Goal: Task Accomplishment & Management: Use online tool/utility

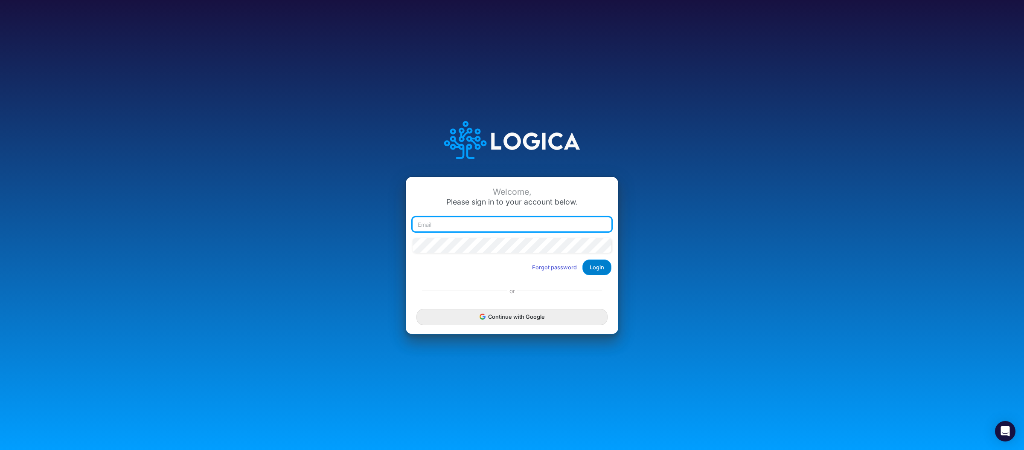
type input "raphael.jordao@recargapay.com"
click at [596, 265] on button "Login" at bounding box center [596, 268] width 29 height 16
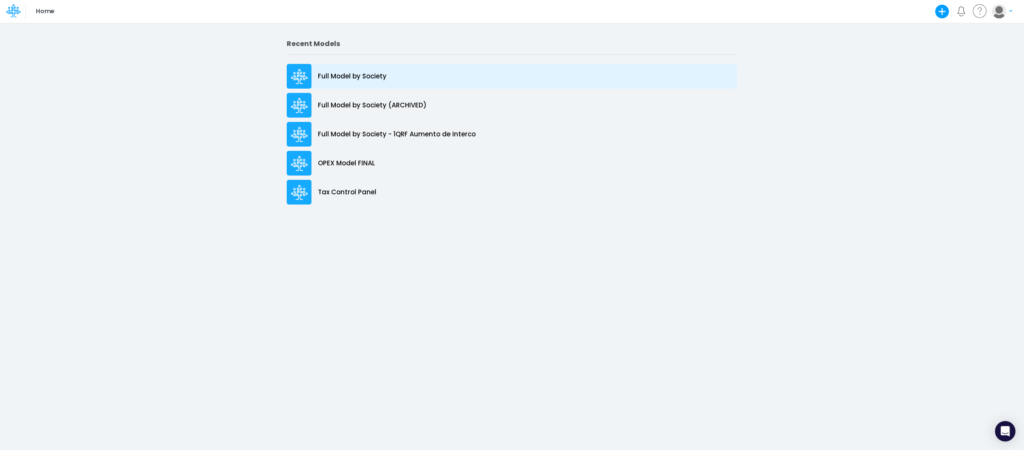
click at [390, 74] on div "Full Model by Society" at bounding box center [512, 76] width 450 height 25
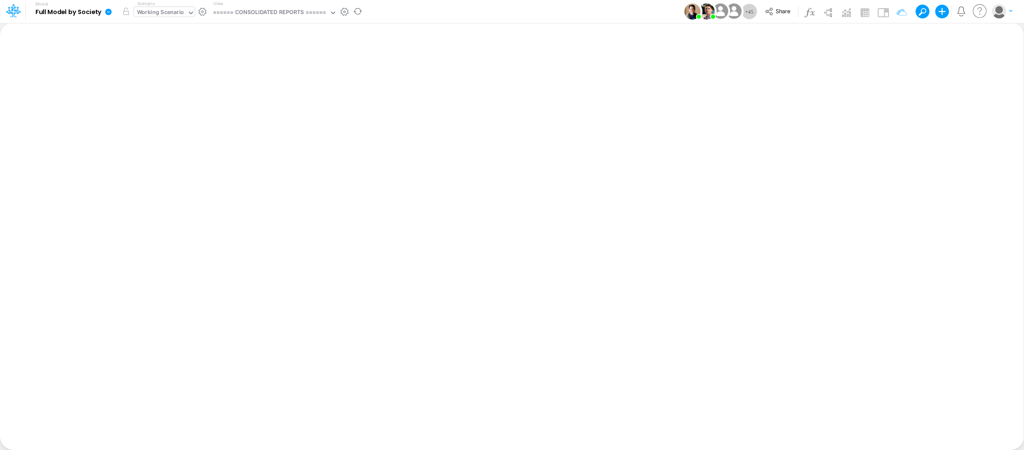
click at [176, 11] on div "Working Scenario" at bounding box center [160, 13] width 47 height 10
click at [427, 31] on div "Insert new Conditional formatting Paste Cut Copy AutoFill Ready 100% Sum: null …" at bounding box center [511, 237] width 1023 height 428
click at [307, 13] on div "====== CONSOLIDATED REPORTS ======" at bounding box center [269, 13] width 113 height 10
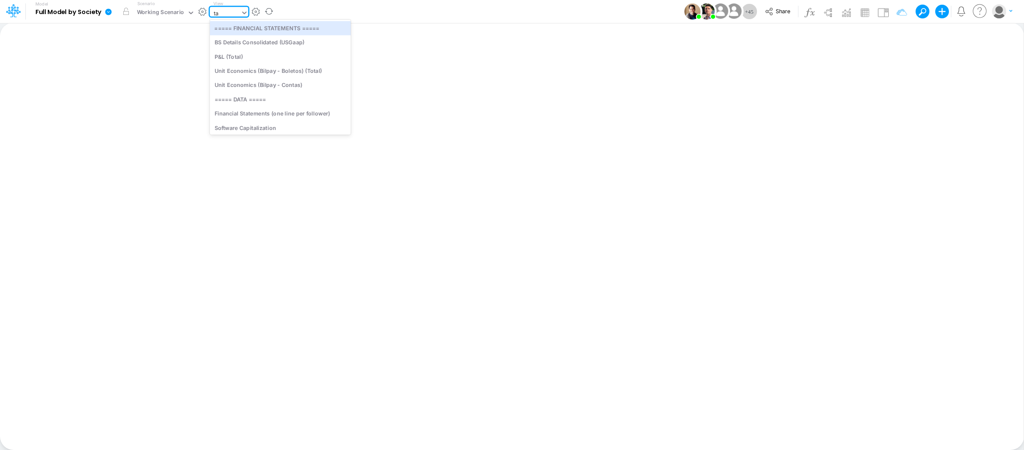
type input "tax"
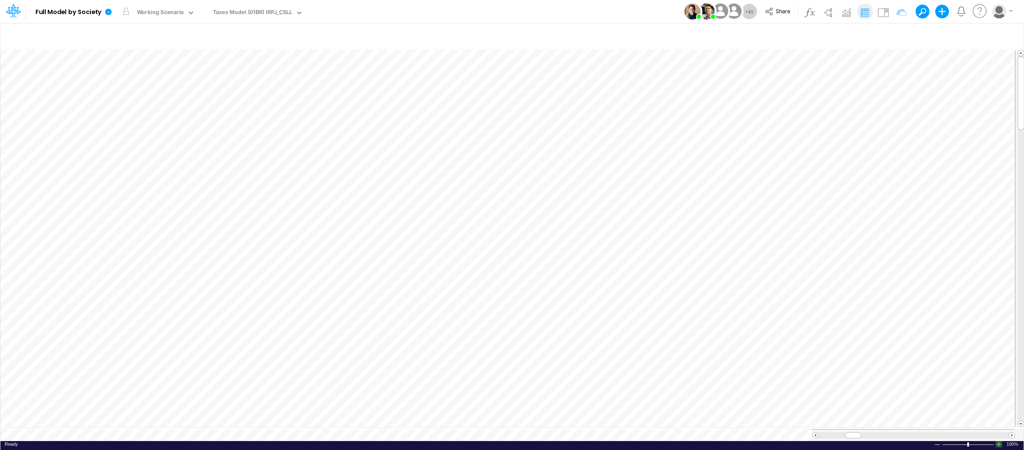
click at [1000, 442] on div at bounding box center [998, 444] width 7 height 6
click at [1000, 441] on div at bounding box center [998, 444] width 7 height 6
click at [280, 7] on div "Taxes Model (01BR) IRPJ_CSLL" at bounding box center [253, 13] width 86 height 13
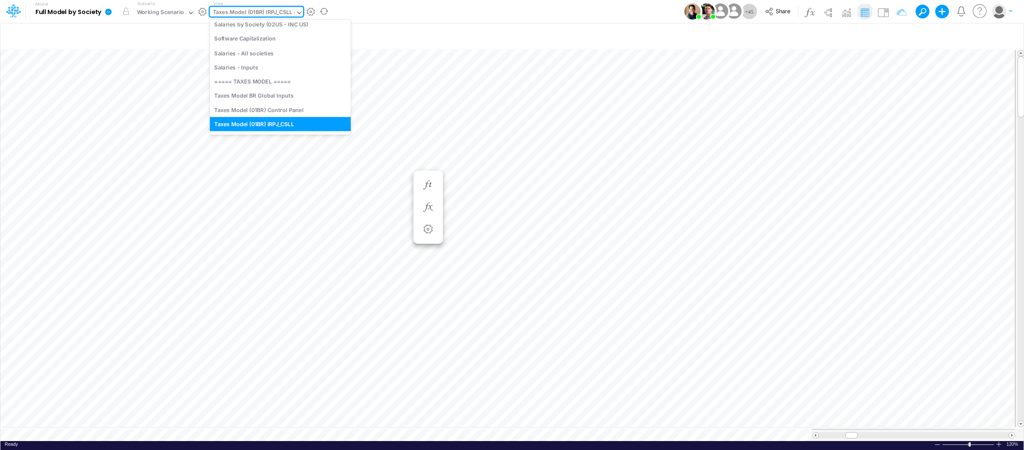
scroll to position [575, 0]
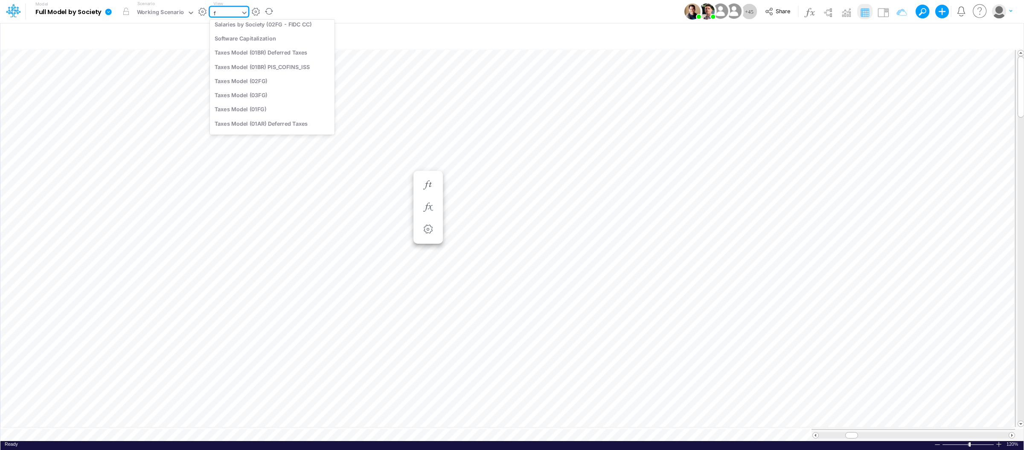
type input "fx"
click at [243, 34] on div "FX" at bounding box center [267, 28] width 115 height 14
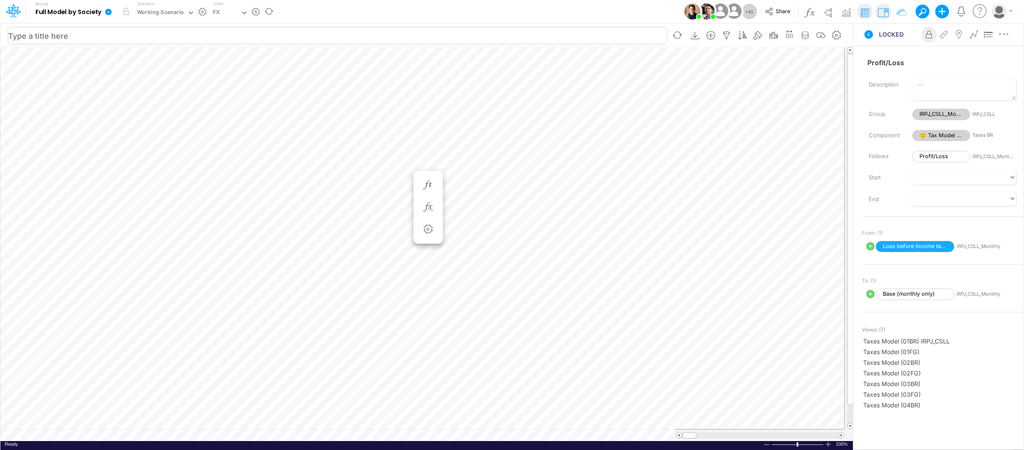
scroll to position [0, 0]
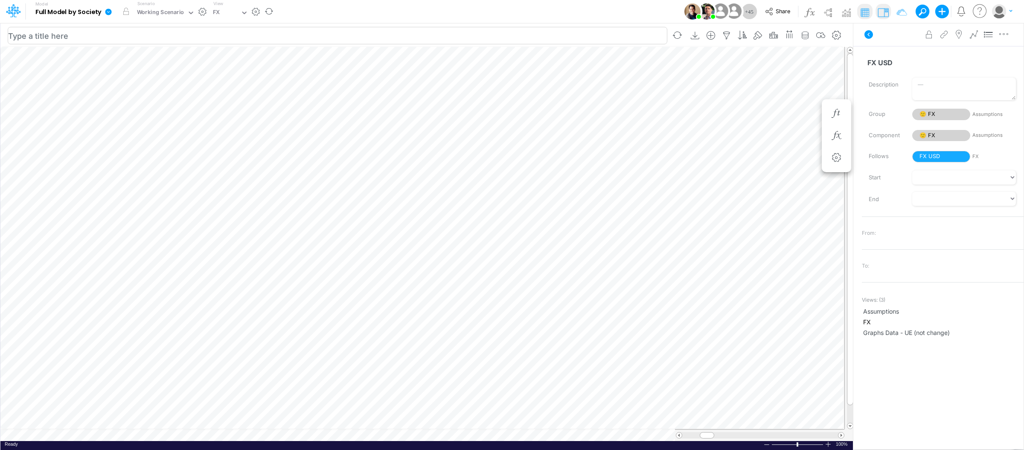
scroll to position [0, 0]
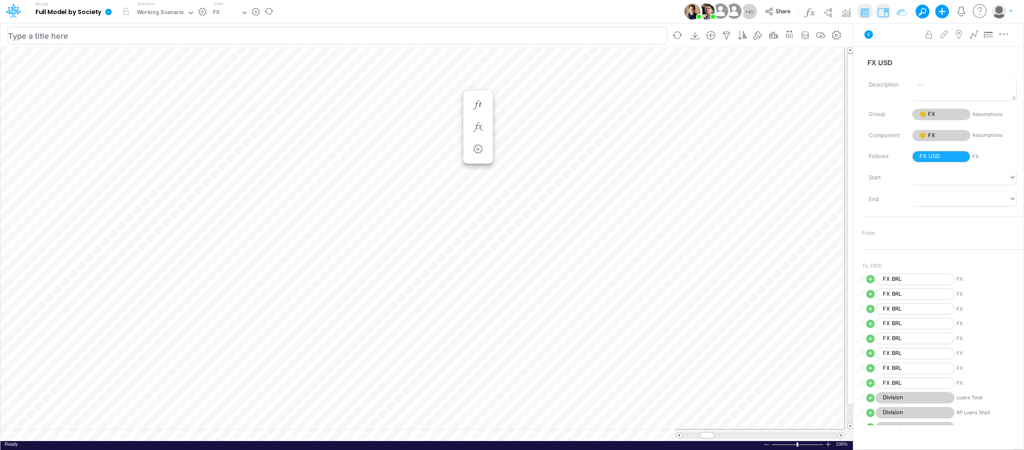
scroll to position [0, 0]
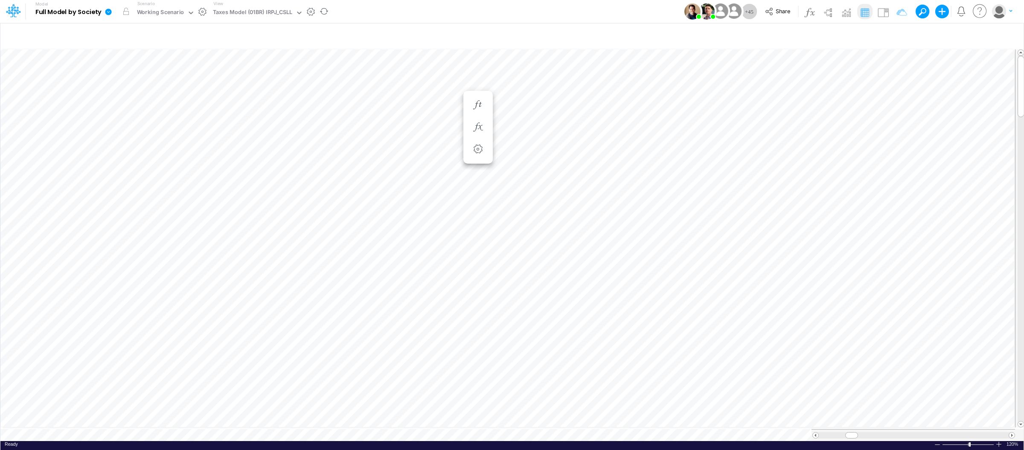
scroll to position [0, 0]
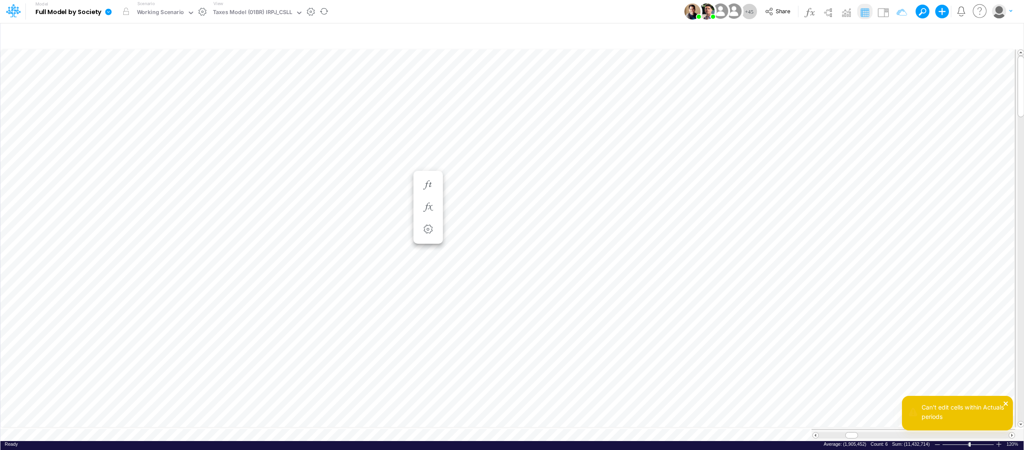
click at [1006, 404] on icon "close" at bounding box center [1005, 404] width 4 height 4
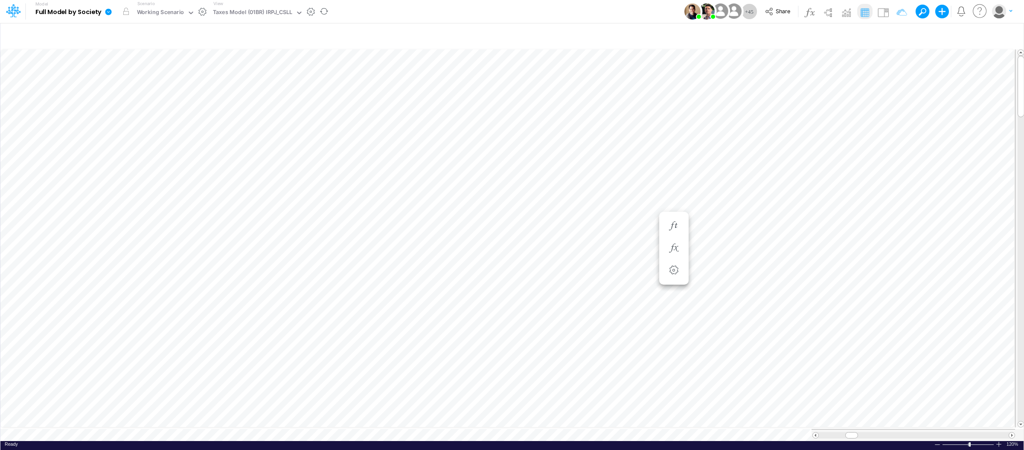
scroll to position [0, 0]
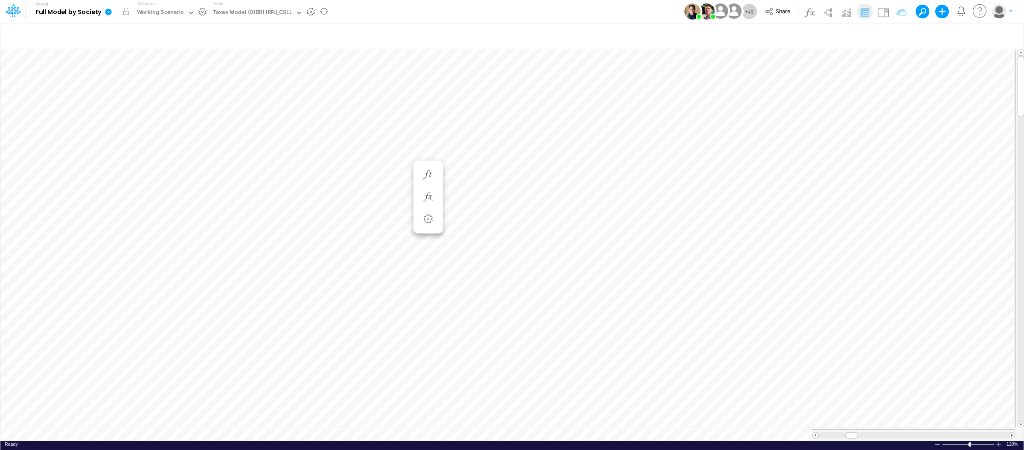
scroll to position [0, 0]
click at [1008, 35] on icon "button" at bounding box center [1007, 36] width 13 height 9
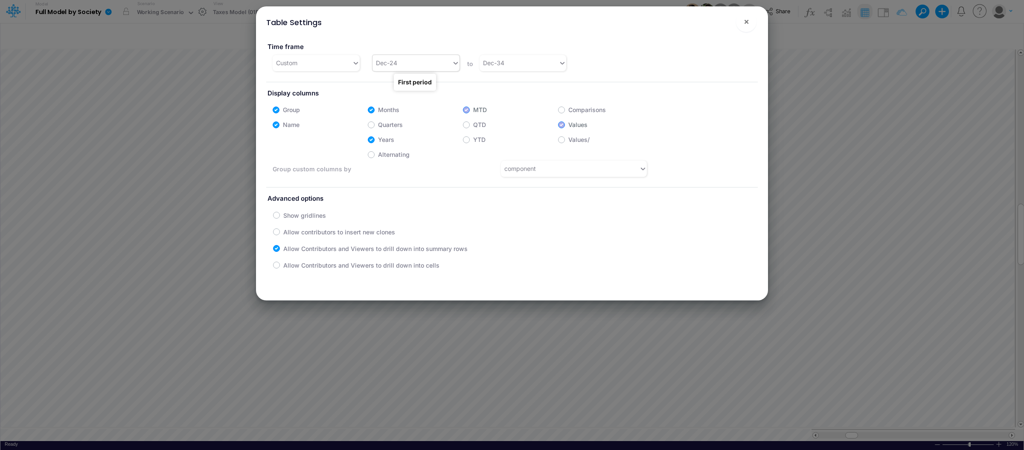
click at [441, 66] on div "Dec-24" at bounding box center [411, 63] width 79 height 14
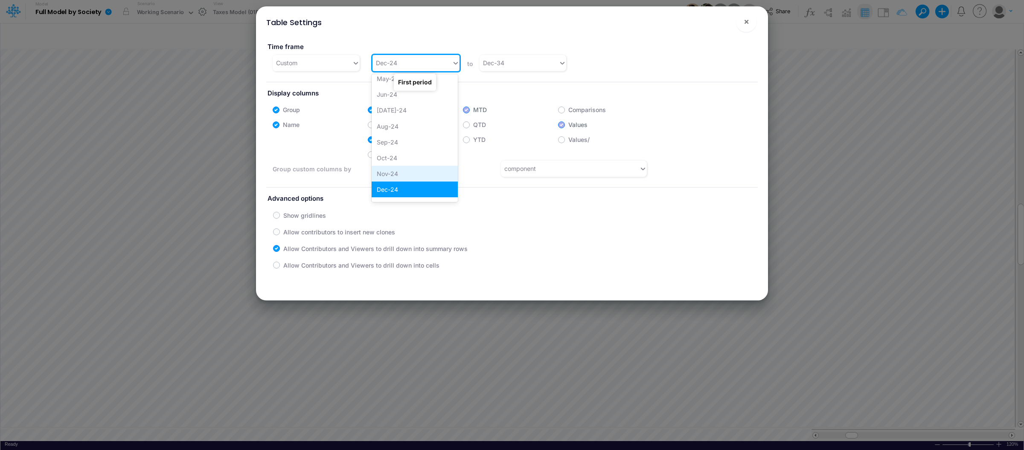
scroll to position [282, 0]
click at [398, 180] on div "Jan-25" at bounding box center [415, 182] width 86 height 16
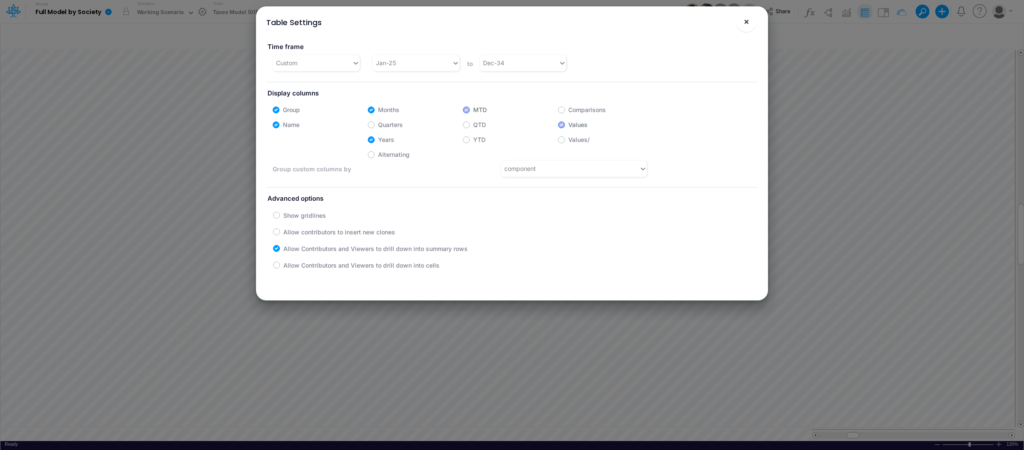
click at [748, 25] on span "×" at bounding box center [746, 21] width 6 height 10
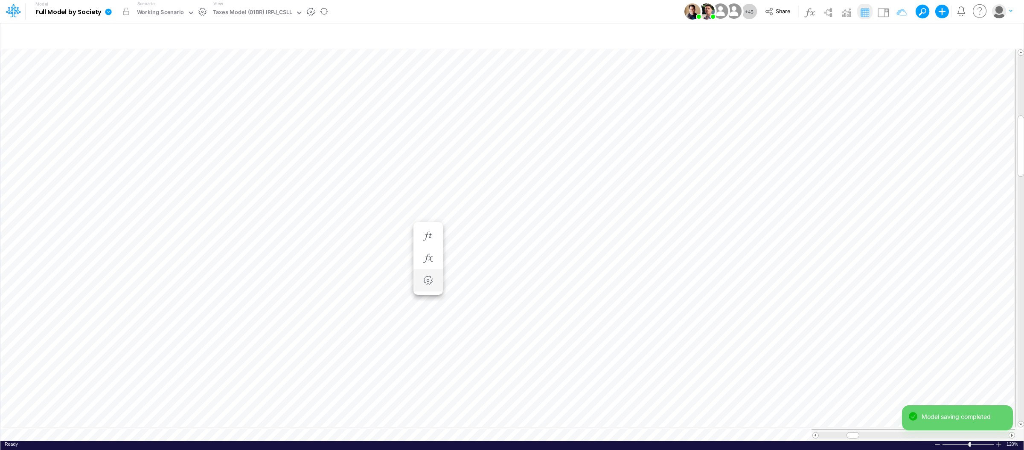
scroll to position [0, 0]
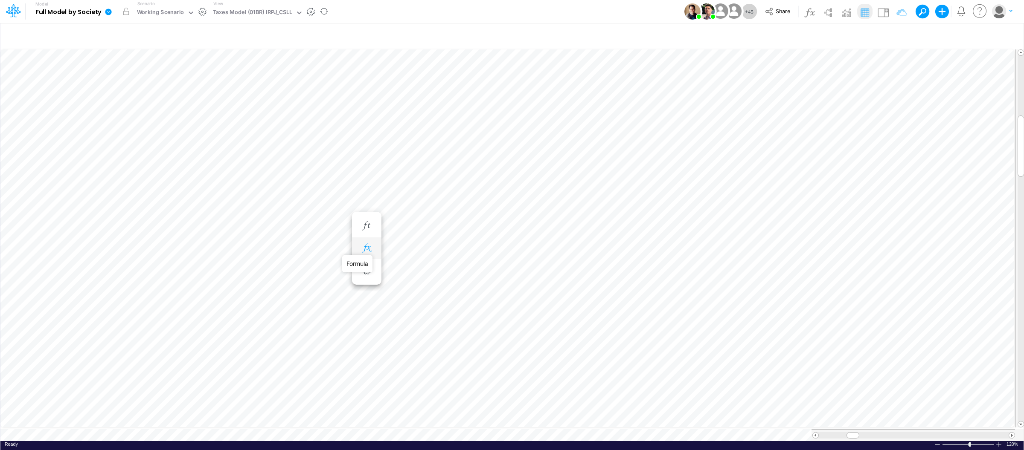
scroll to position [0, 0]
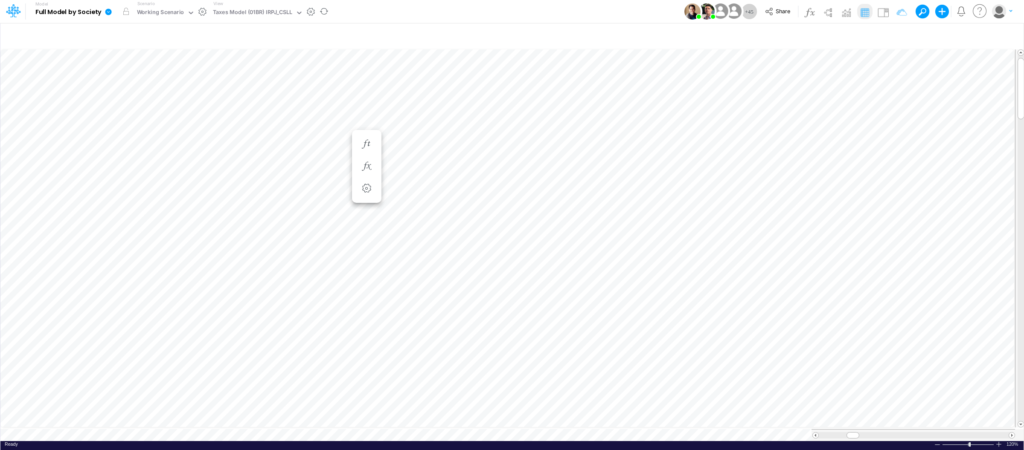
scroll to position [0, 0]
click at [169, 12] on div "Working Scenario" at bounding box center [160, 13] width 47 height 10
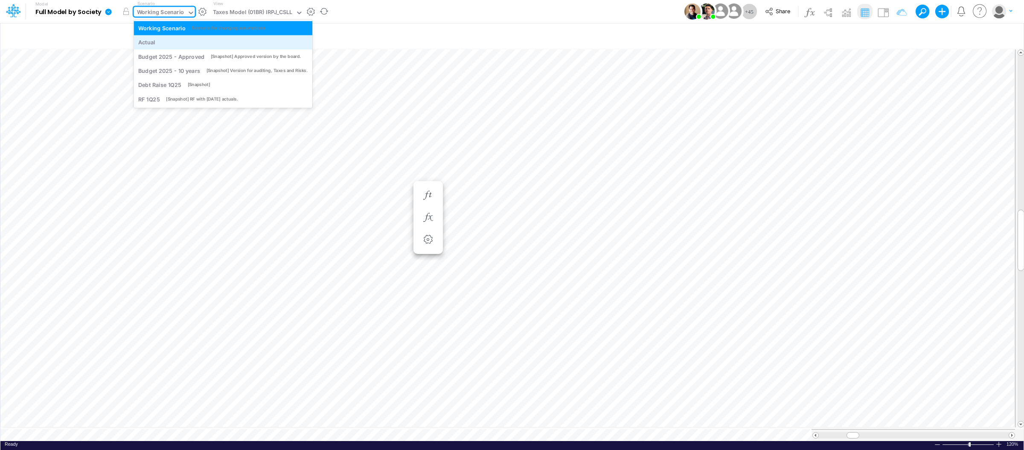
click at [159, 41] on div "Actual" at bounding box center [222, 42] width 169 height 8
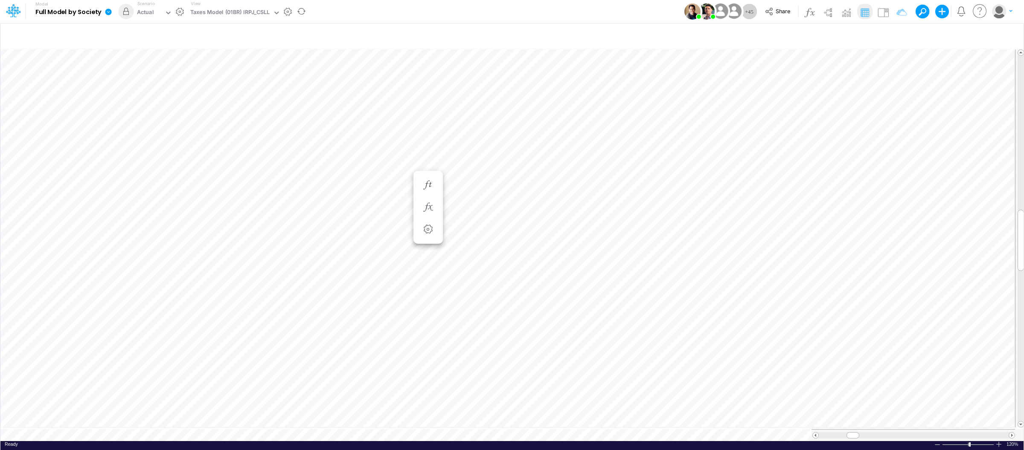
scroll to position [0, 0]
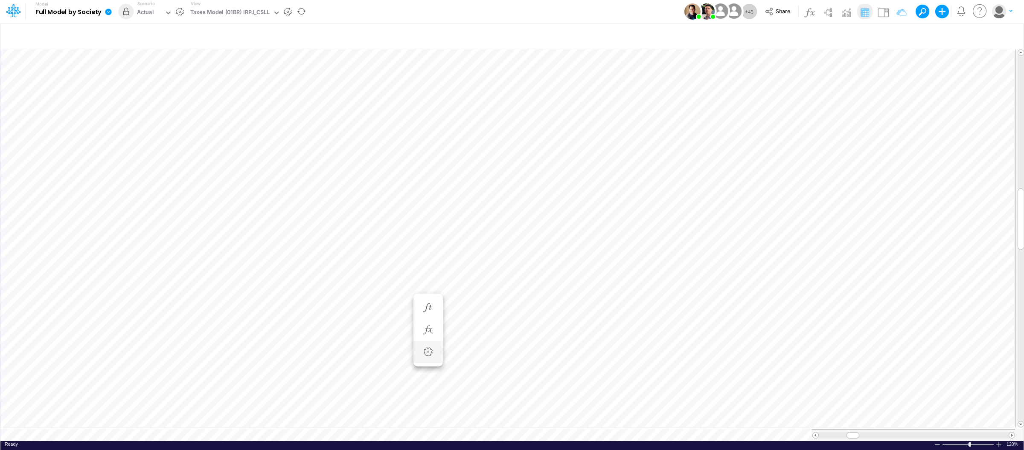
scroll to position [0, 0]
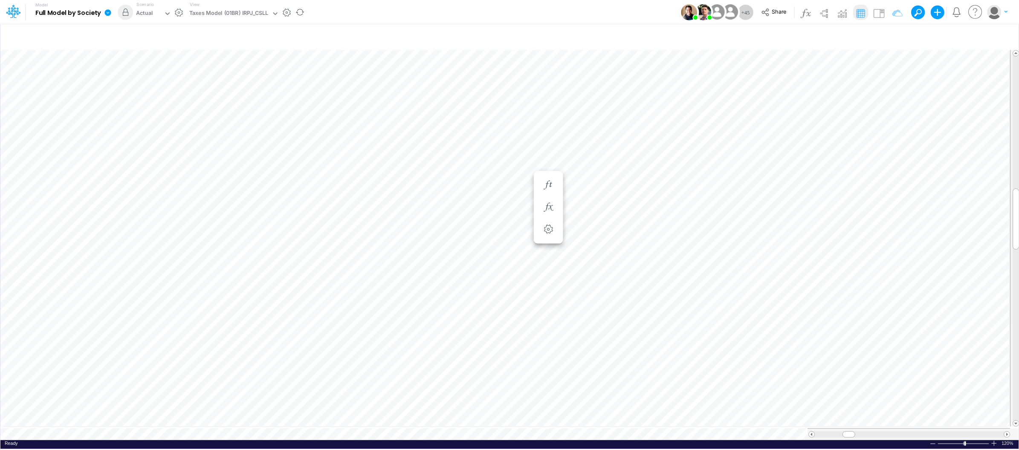
scroll to position [0, 0]
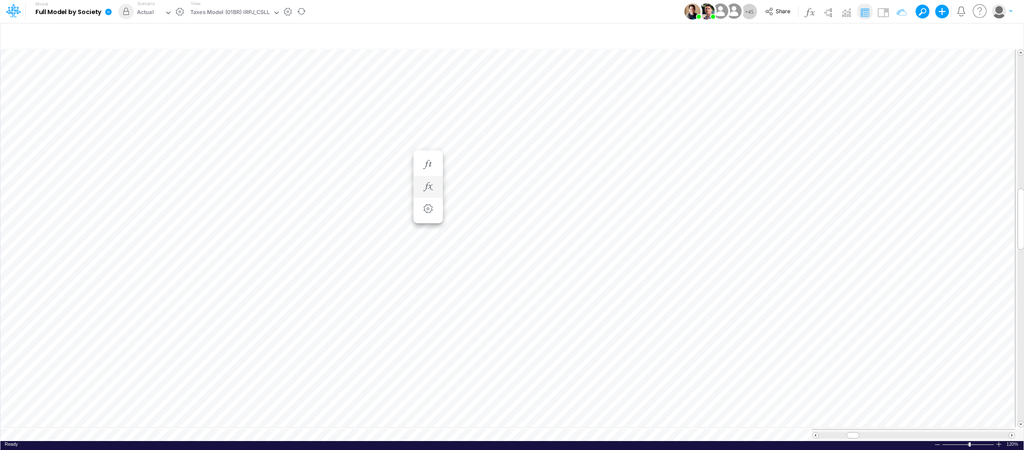
scroll to position [0, 0]
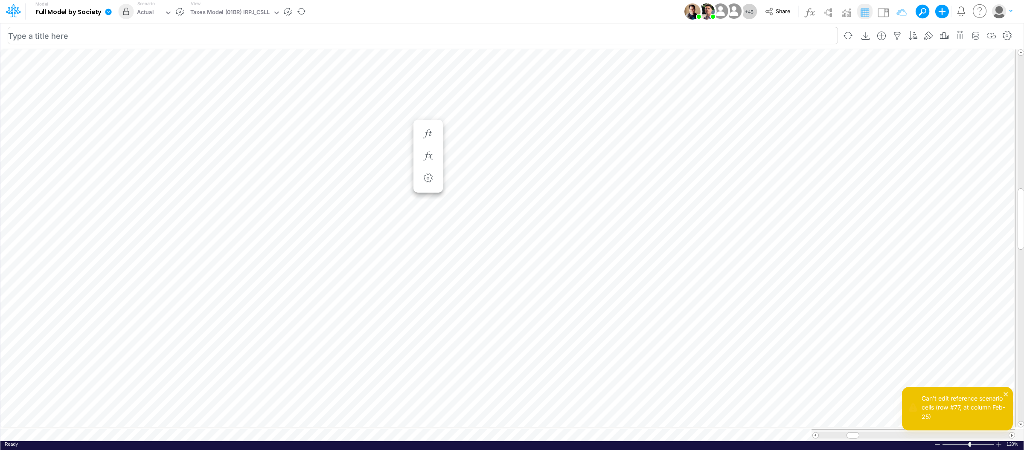
scroll to position [0, 0]
click at [426, 162] on icon "button" at bounding box center [427, 164] width 13 height 9
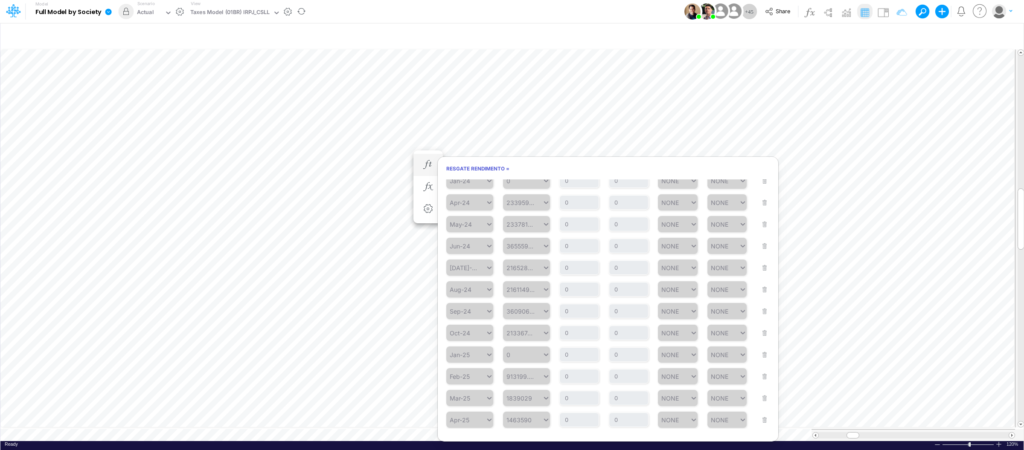
scroll to position [0, 0]
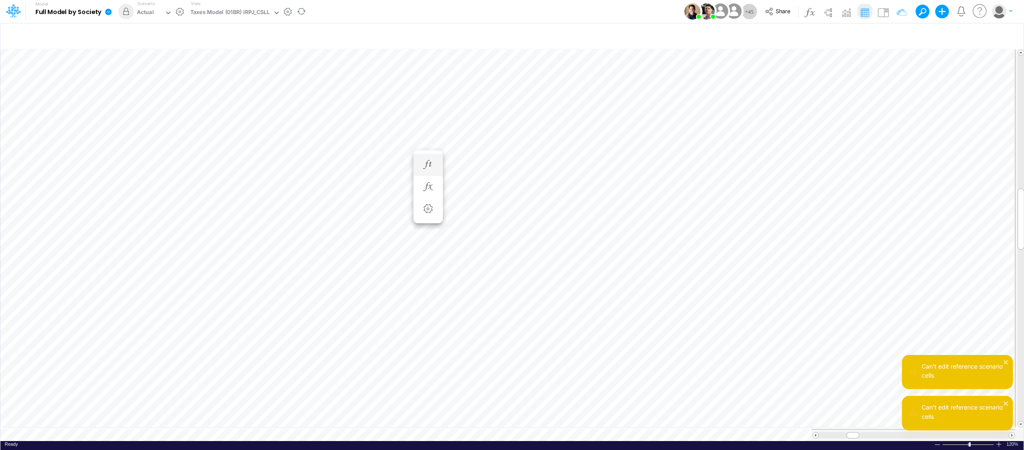
scroll to position [0, 0]
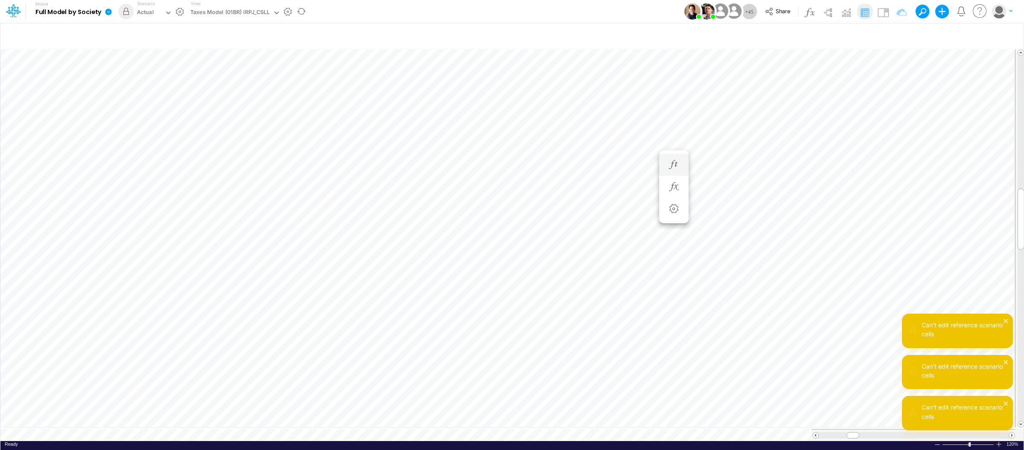
scroll to position [0, 6]
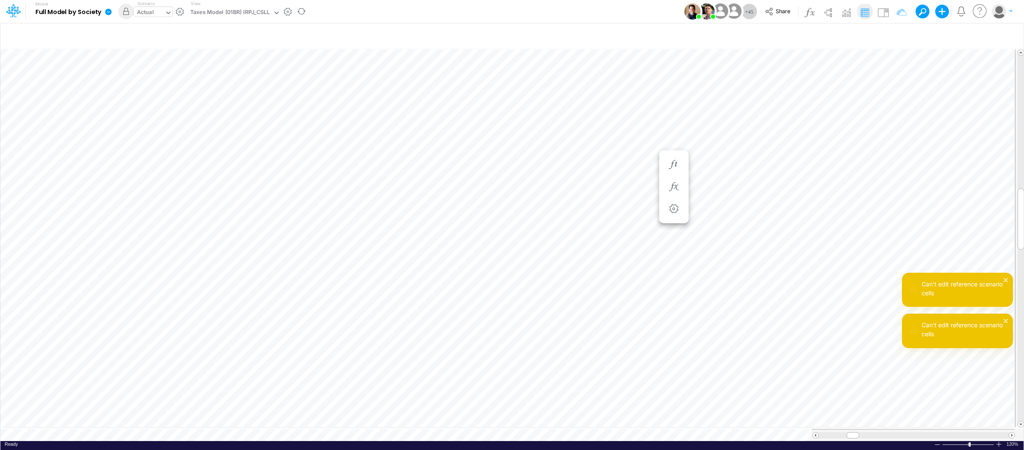
click at [135, 14] on div "Actual" at bounding box center [149, 13] width 31 height 13
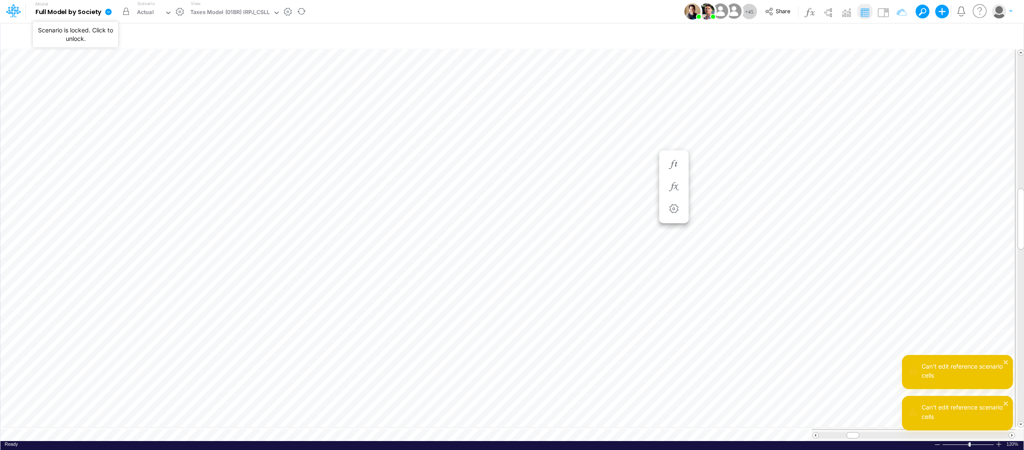
click at [125, 14] on button "button" at bounding box center [126, 11] width 15 height 15
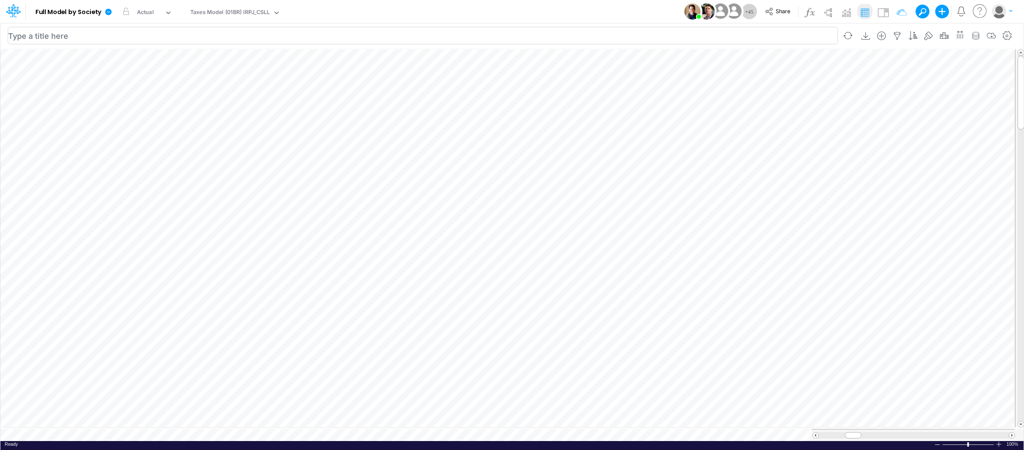
scroll to position [0, 0]
click at [998, 441] on div at bounding box center [998, 444] width 7 height 6
click at [999, 443] on div at bounding box center [998, 444] width 7 height 6
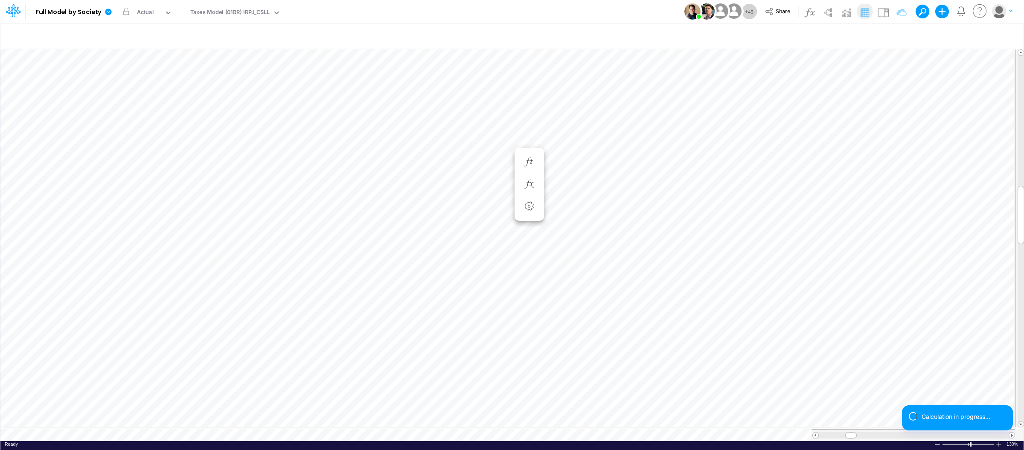
scroll to position [0, 0]
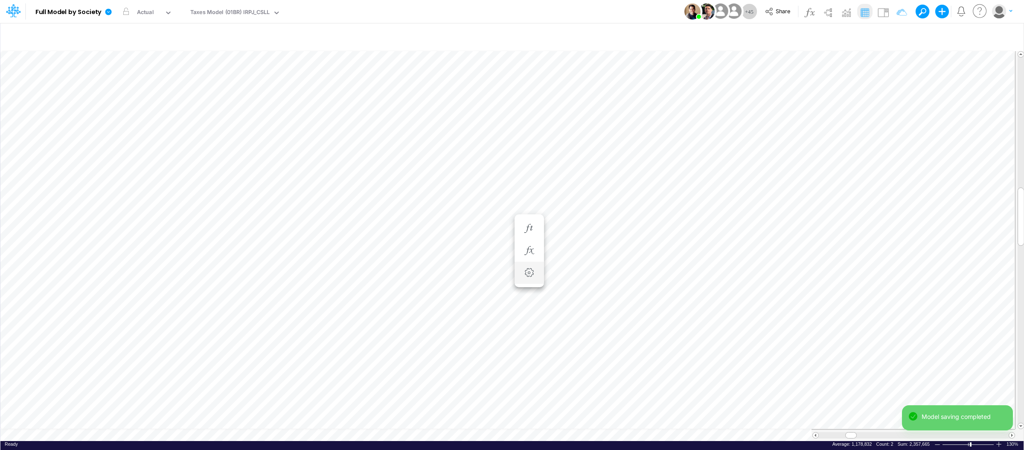
scroll to position [0, 0]
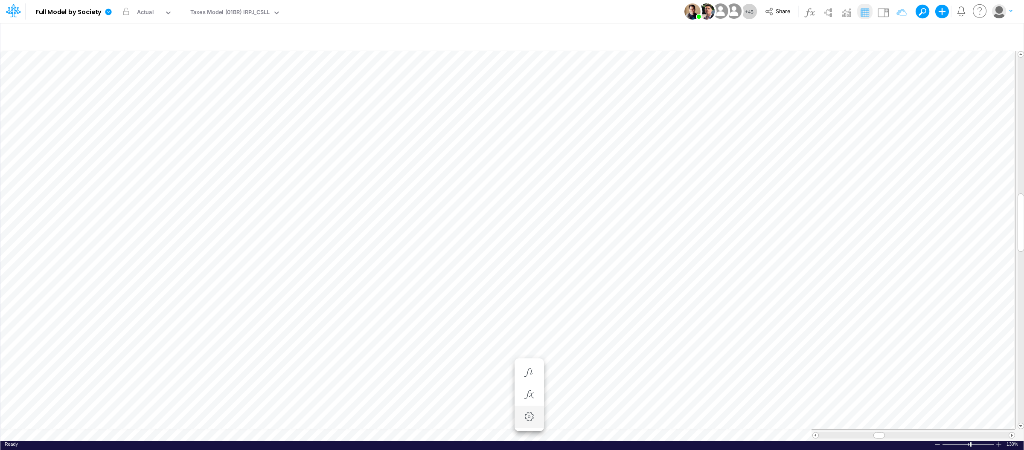
scroll to position [0, 0]
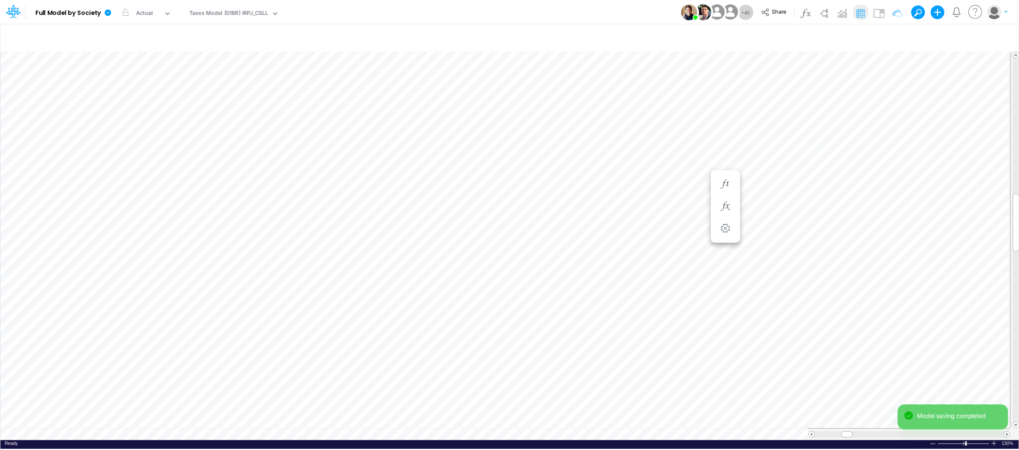
scroll to position [0, 0]
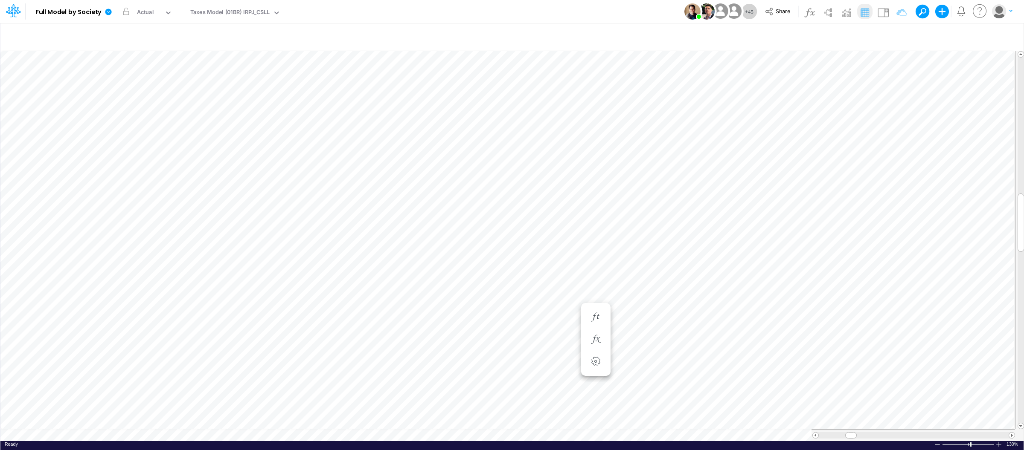
scroll to position [0, 0]
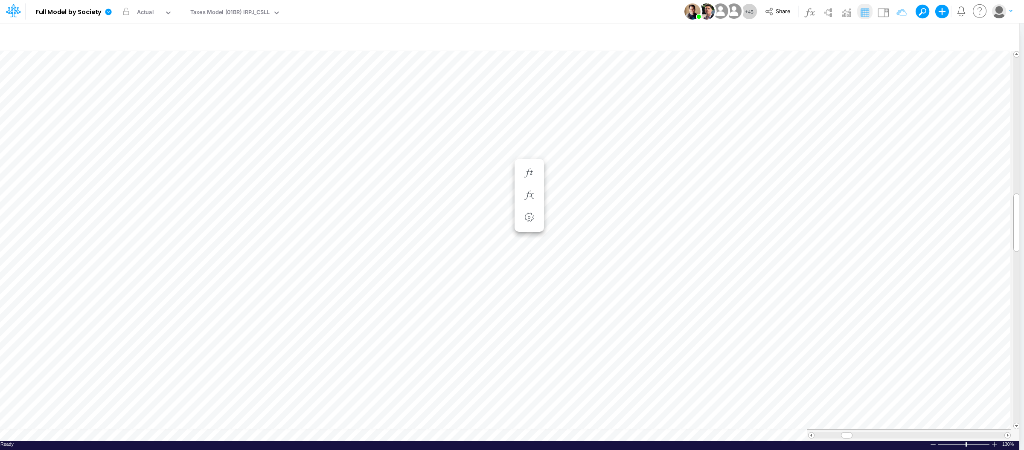
scroll to position [0, 0]
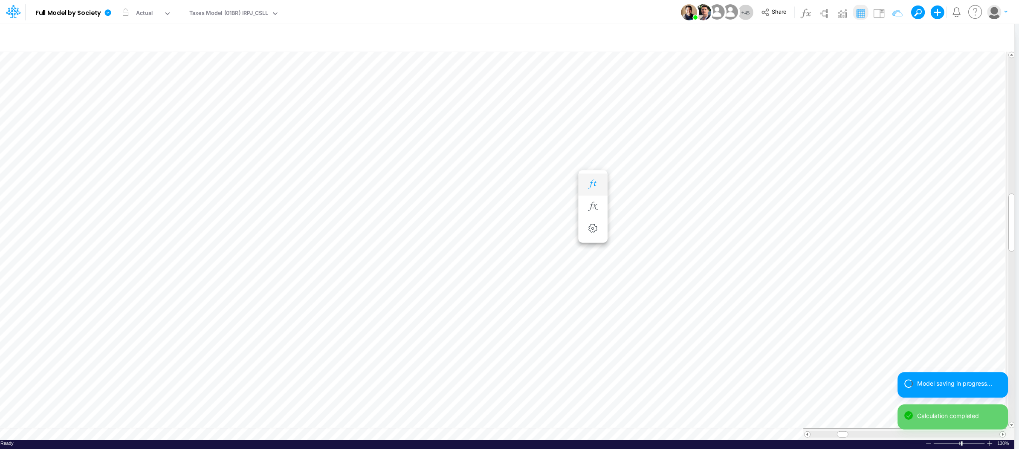
scroll to position [0, 0]
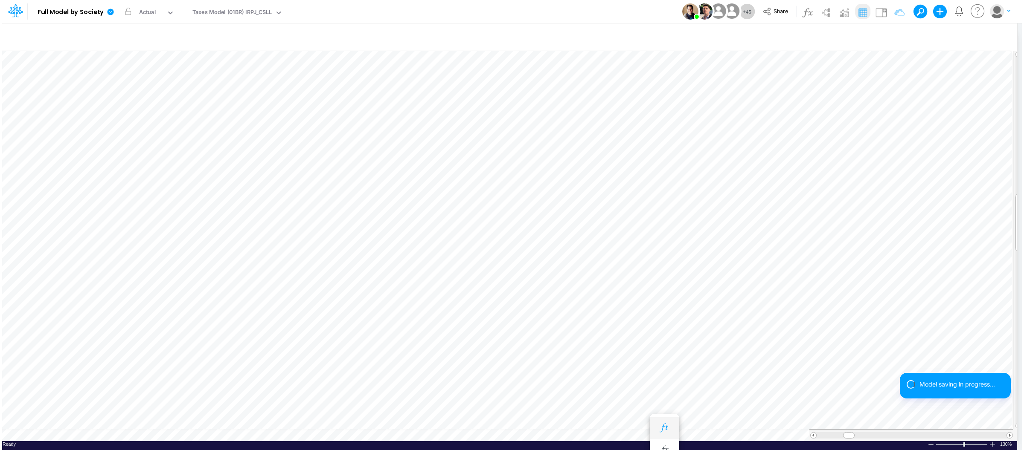
scroll to position [0, 0]
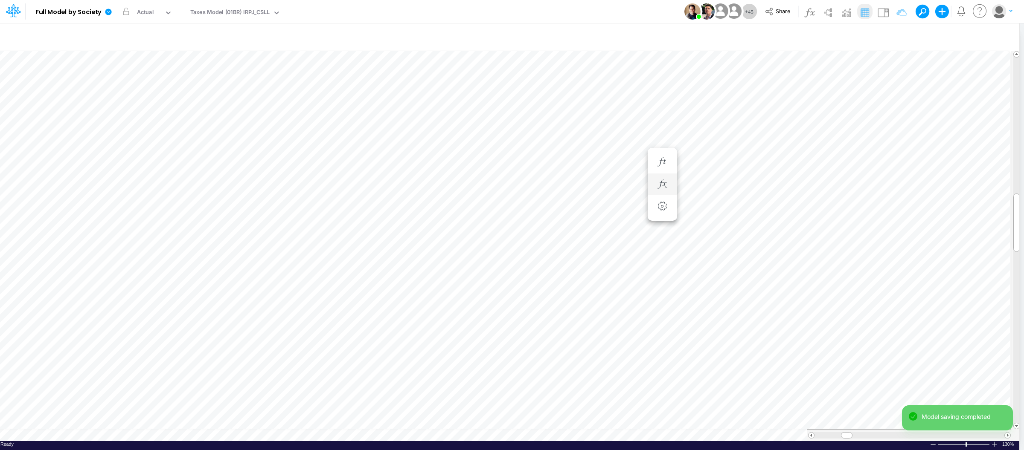
scroll to position [0, 0]
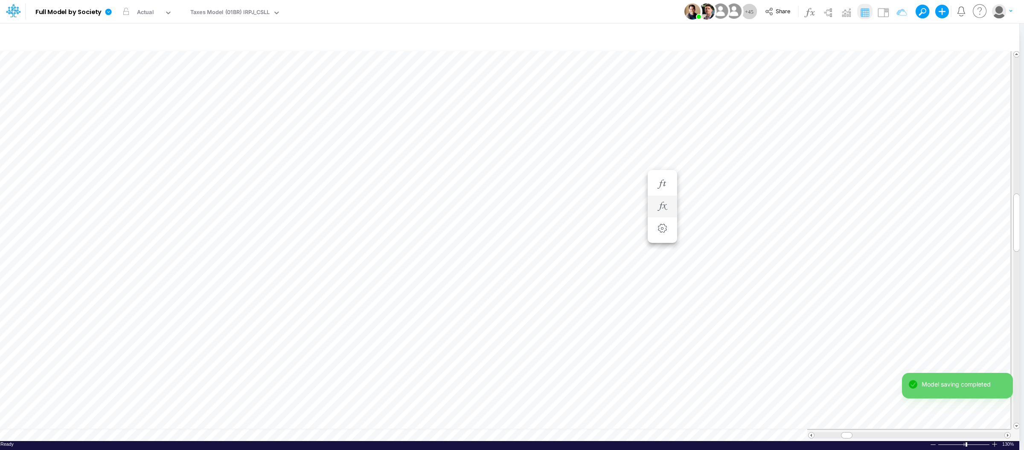
scroll to position [0, 0]
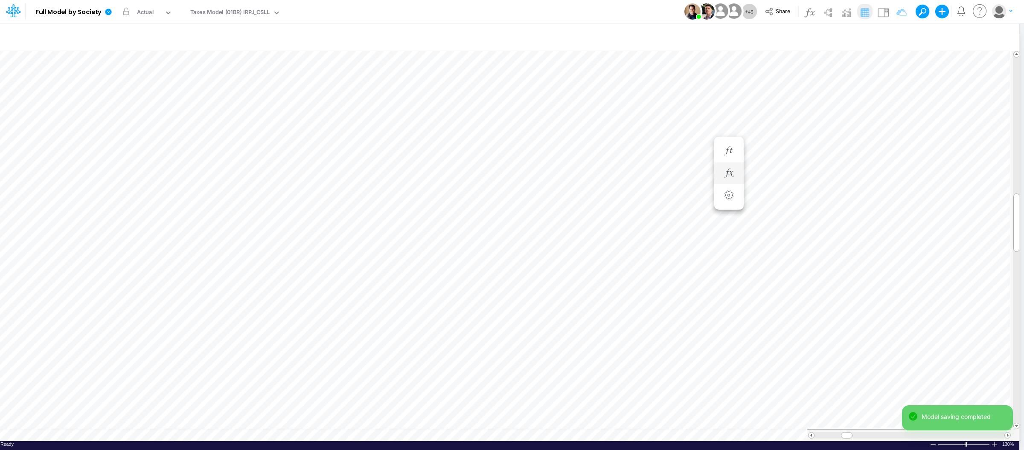
scroll to position [0, 0]
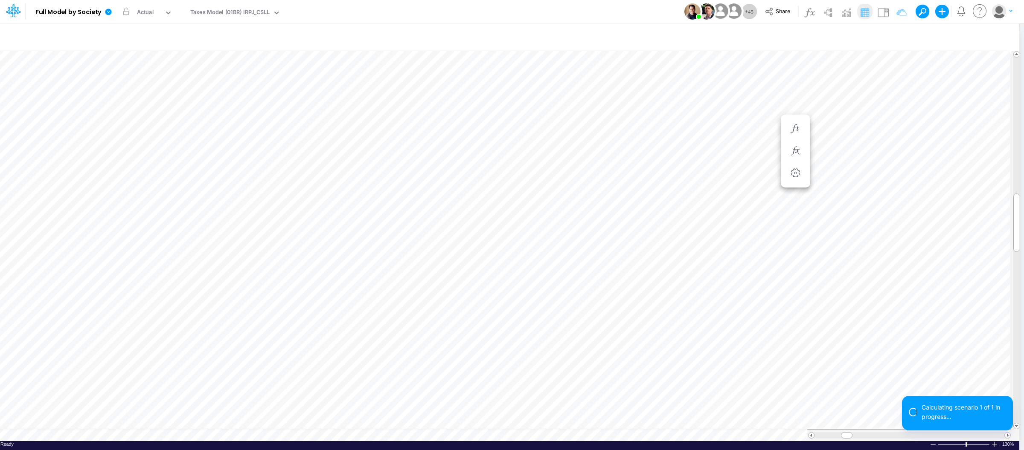
scroll to position [0, 0]
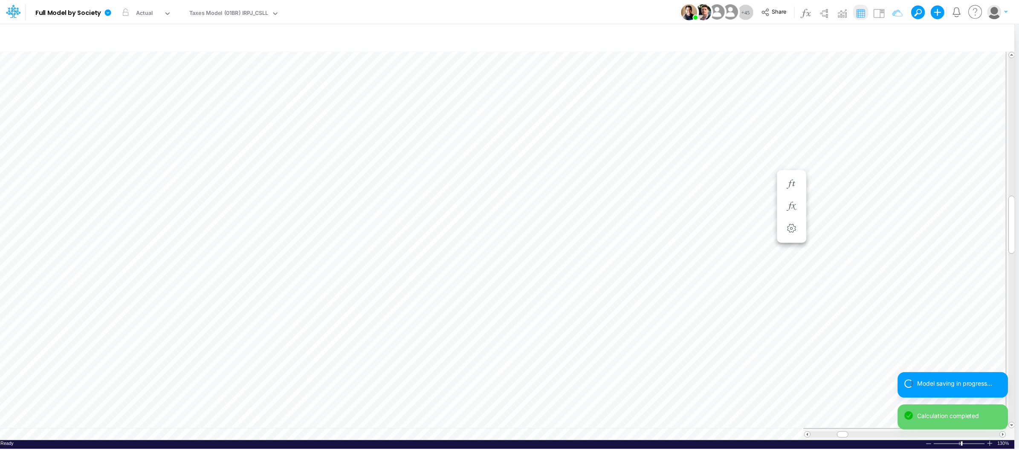
scroll to position [0, 0]
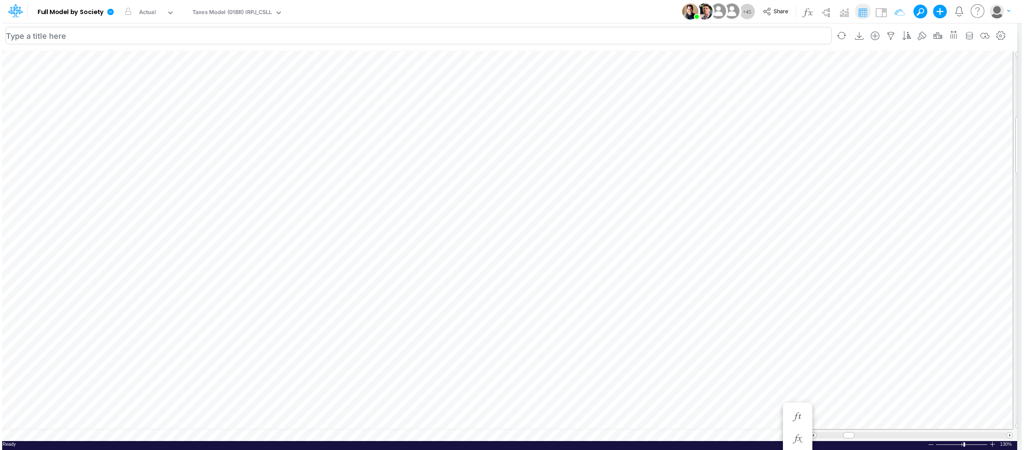
scroll to position [0, 0]
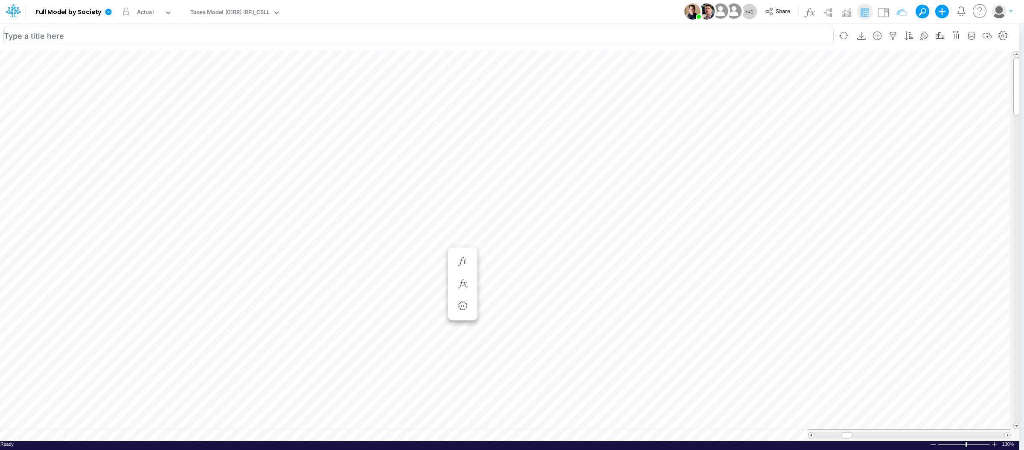
scroll to position [0, 0]
click at [1007, 37] on icon "button" at bounding box center [1002, 36] width 13 height 9
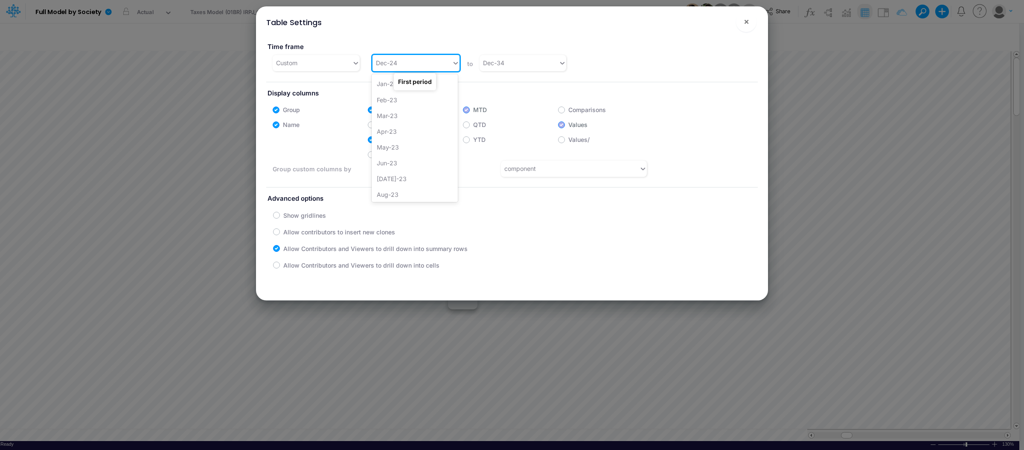
click at [399, 63] on div "Dec-24" at bounding box center [411, 63] width 79 height 14
click at [400, 181] on div "Jan-25" at bounding box center [415, 185] width 86 height 16
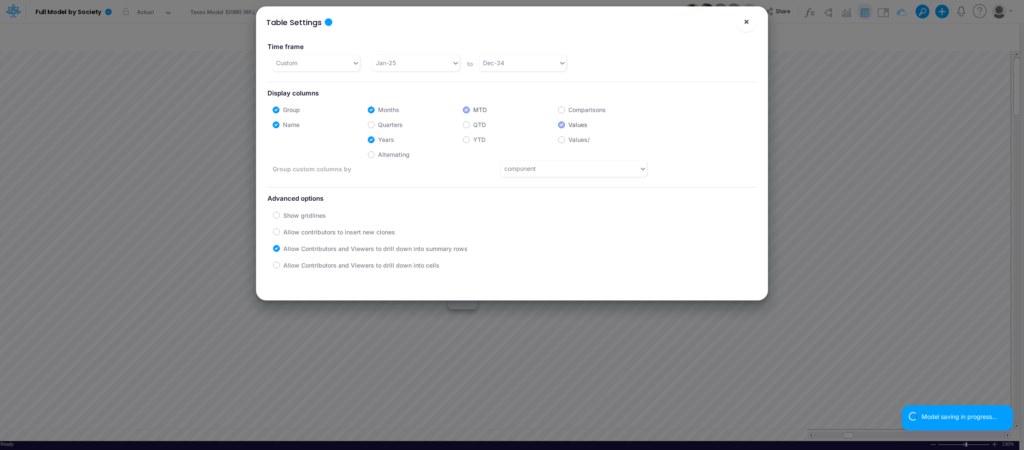
click at [741, 25] on button "×" at bounding box center [746, 22] width 20 height 20
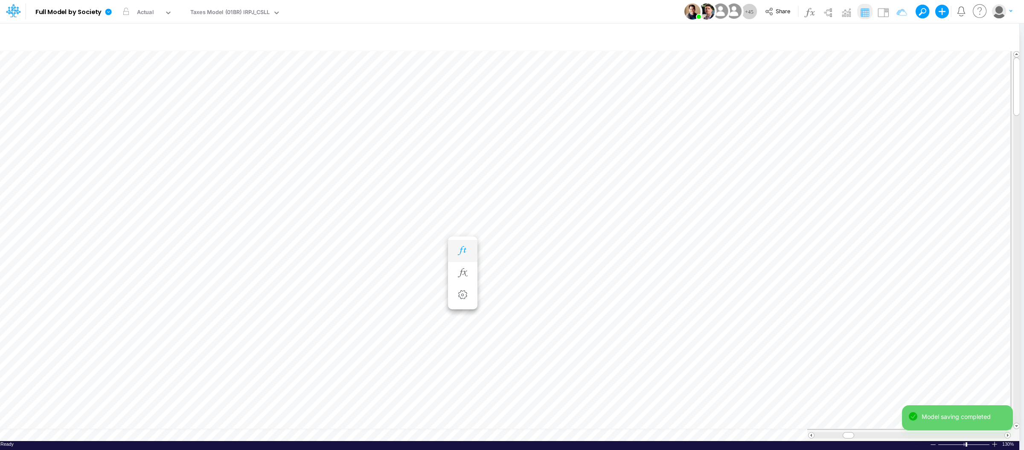
scroll to position [0, 0]
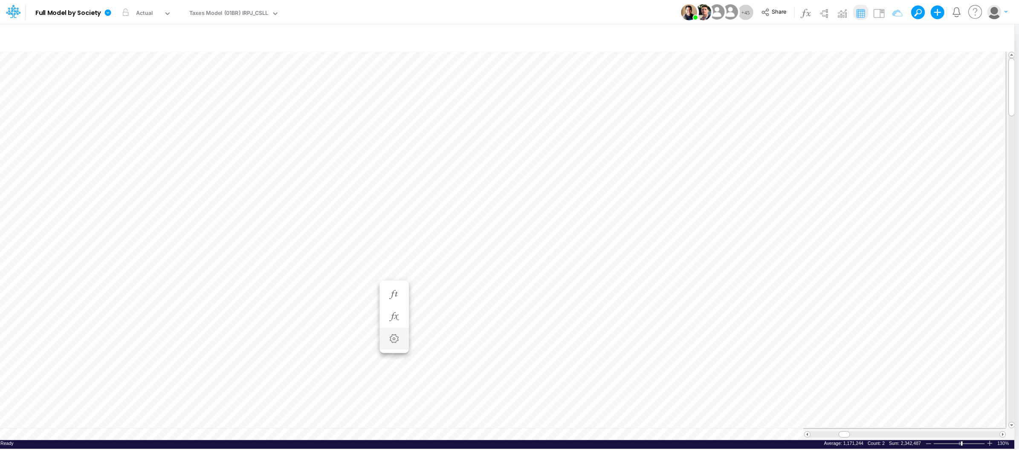
scroll to position [0, 0]
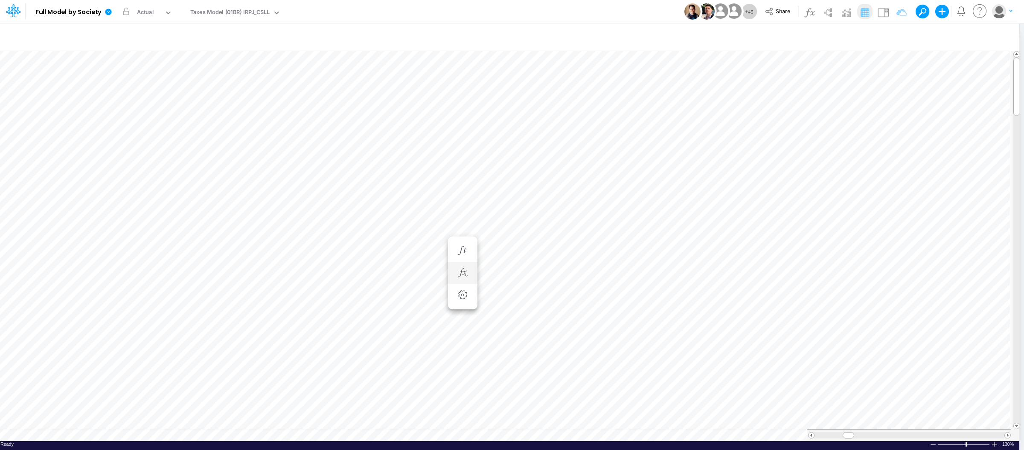
scroll to position [0, 0]
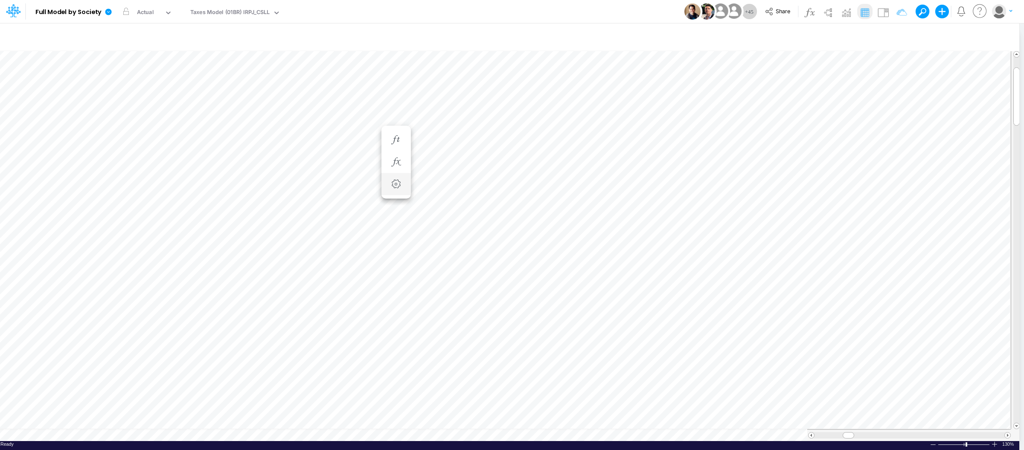
scroll to position [0, 0]
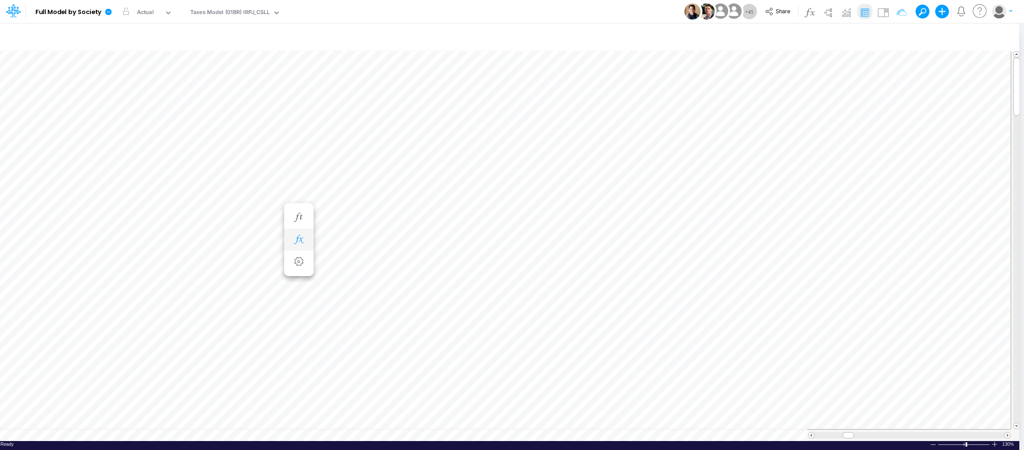
scroll to position [0, 0]
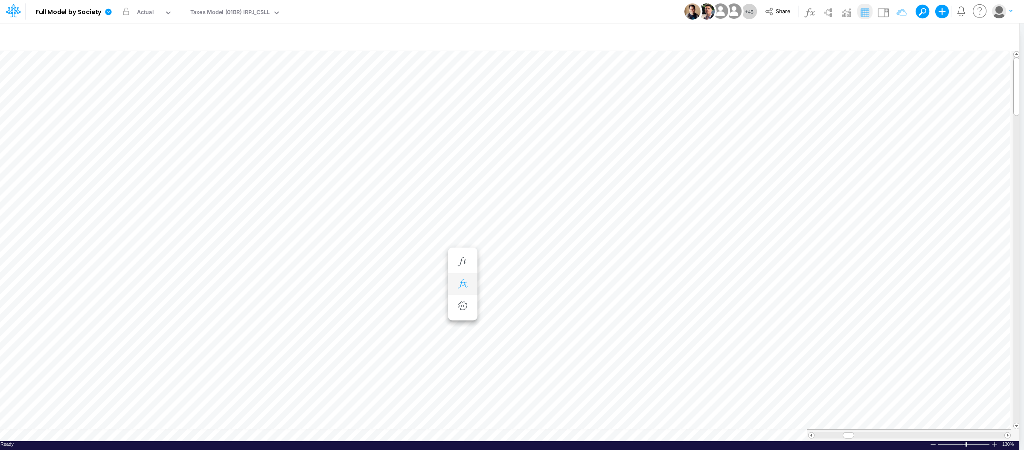
scroll to position [0, 0]
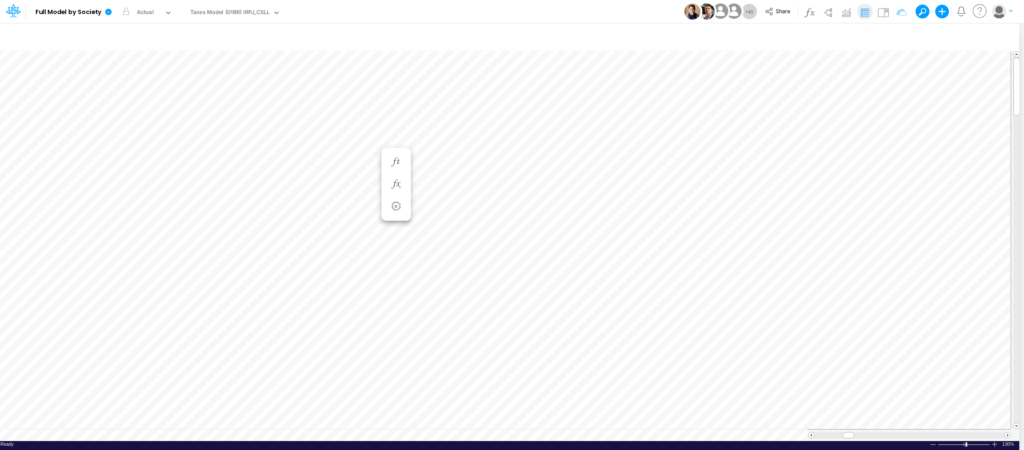
scroll to position [0, 0]
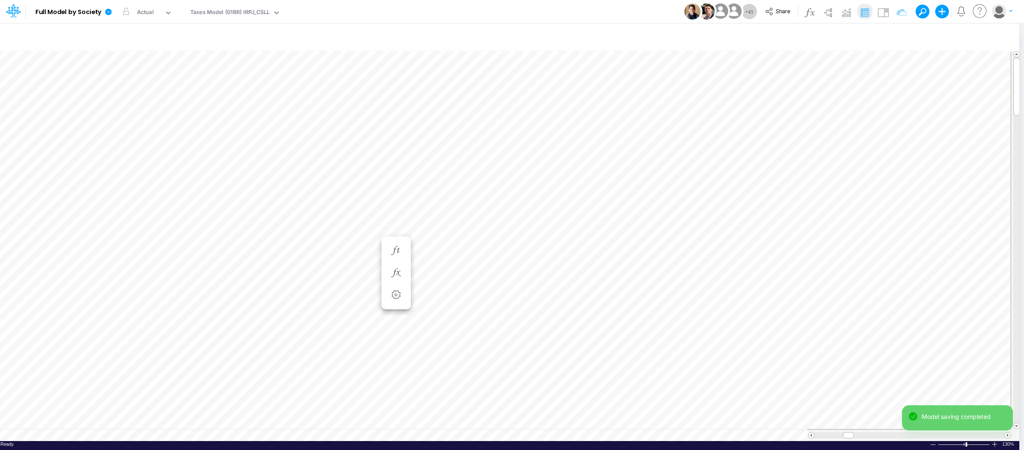
scroll to position [0, 0]
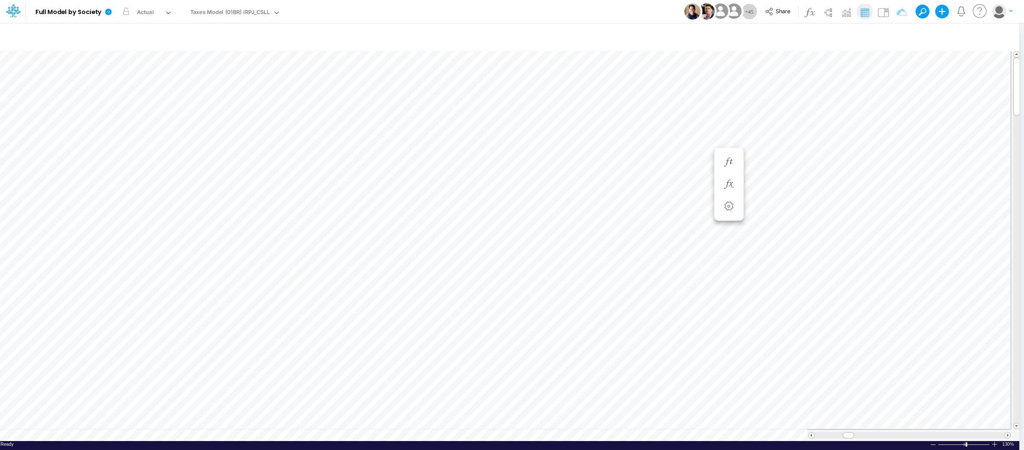
scroll to position [0, 0]
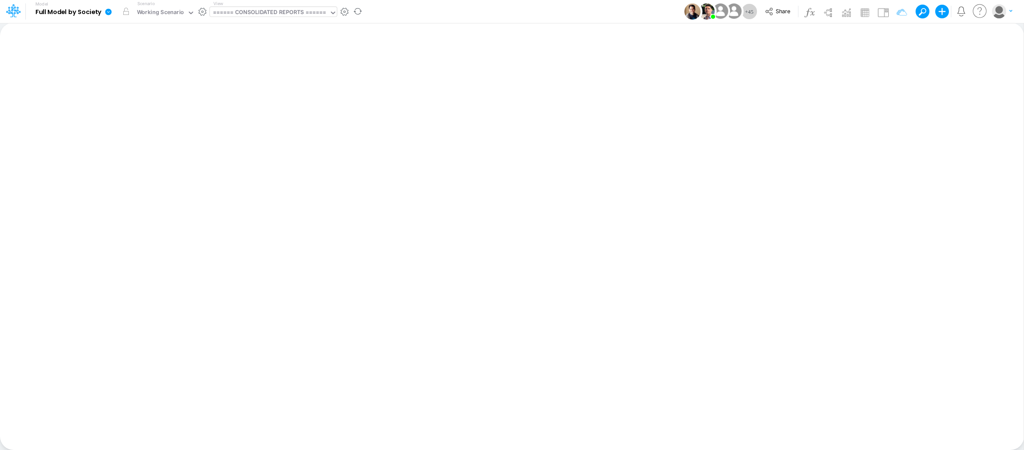
click at [270, 13] on div "====== CONSOLIDATED REPORTS ======" at bounding box center [269, 13] width 113 height 10
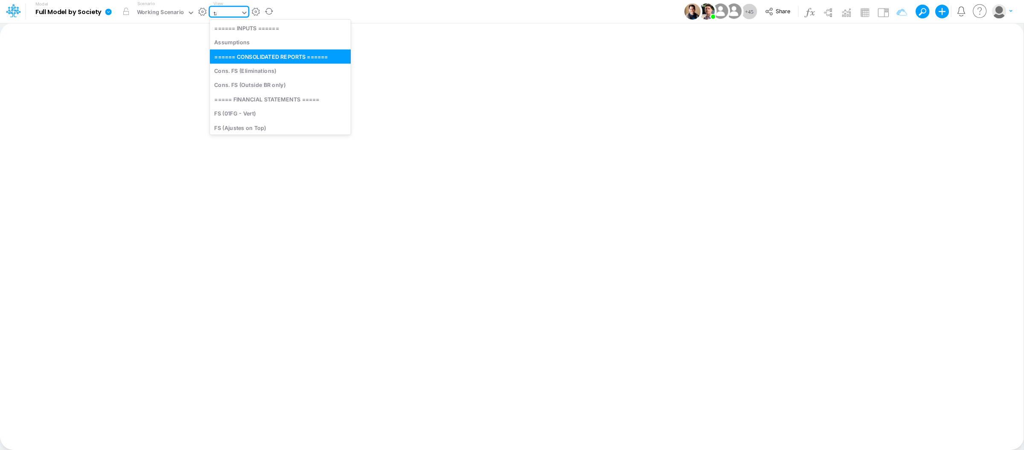
type input "tax"
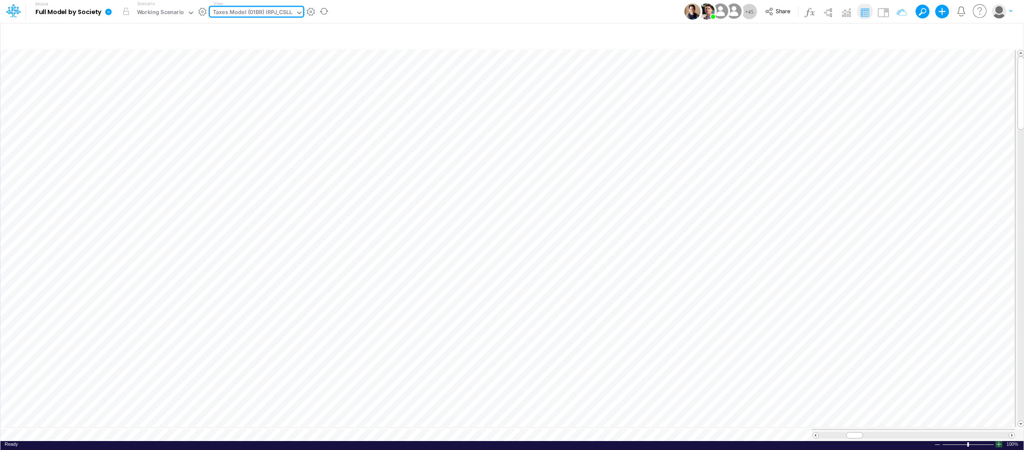
click at [1000, 443] on div at bounding box center [998, 444] width 7 height 6
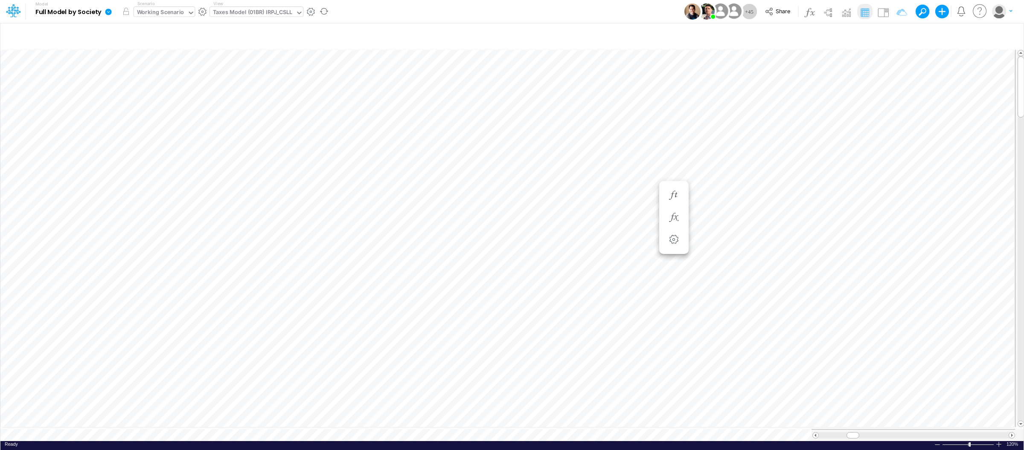
click at [163, 15] on div "Working Scenario" at bounding box center [160, 13] width 47 height 10
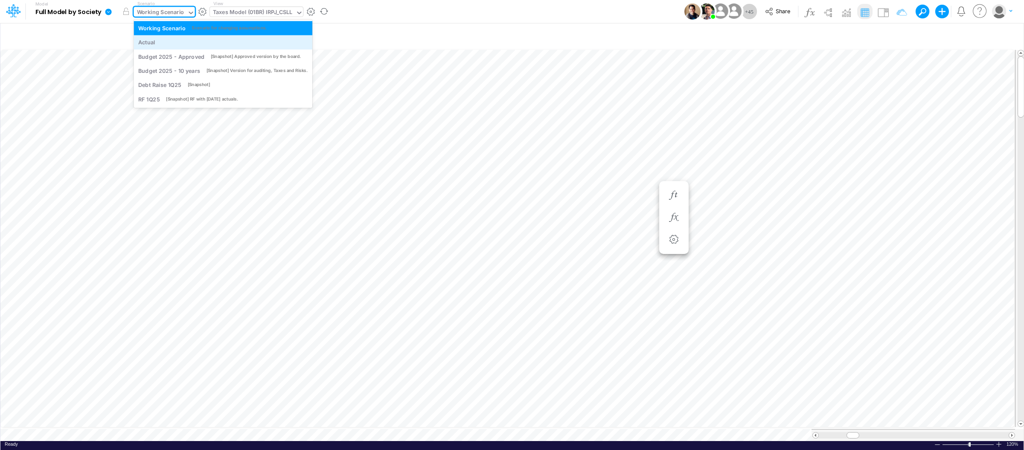
click at [169, 41] on div "Actual" at bounding box center [222, 42] width 169 height 8
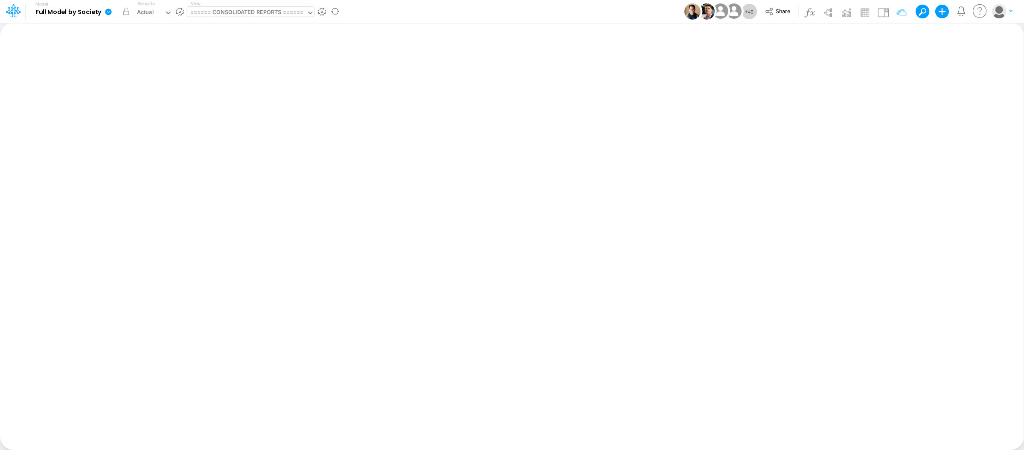
click at [246, 10] on div "====== CONSOLIDATED REPORTS ======" at bounding box center [246, 13] width 113 height 10
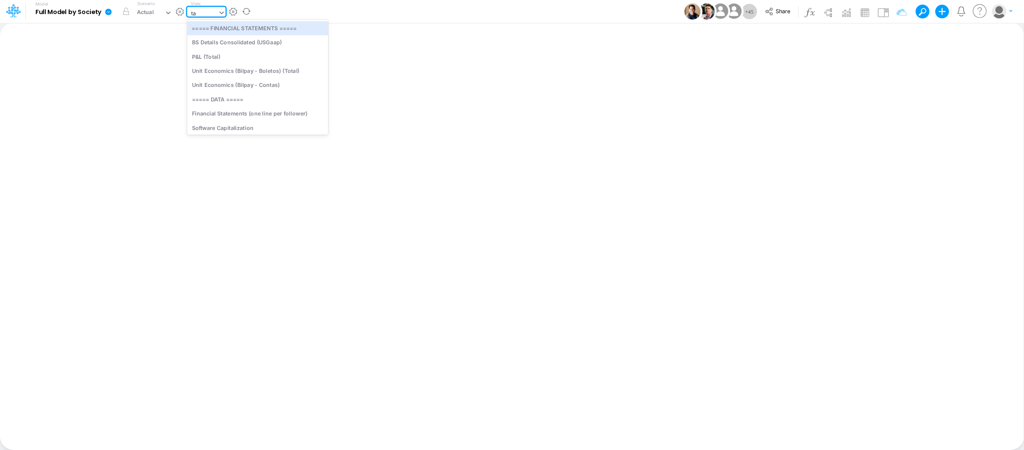
type input "tax"
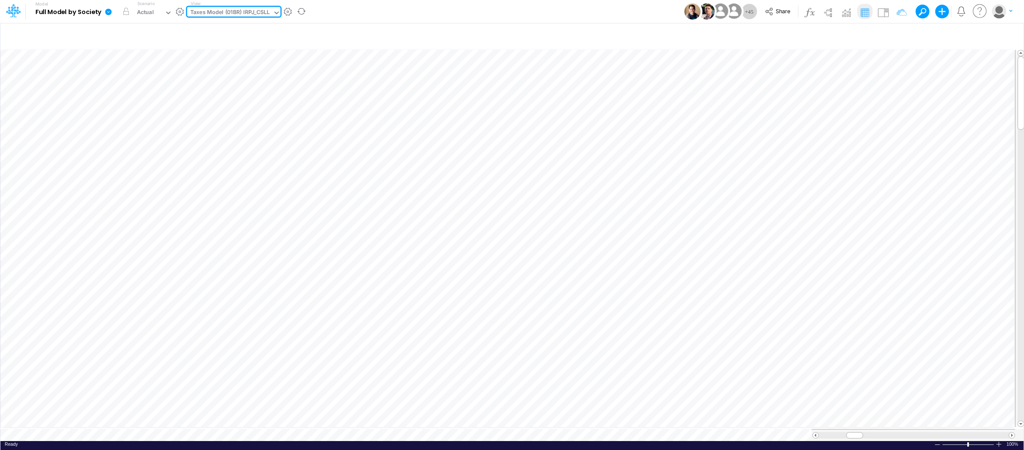
click at [107, 12] on icon at bounding box center [109, 12] width 8 height 8
click at [139, 102] on button "Sync Scenarios" at bounding box center [151, 101] width 91 height 13
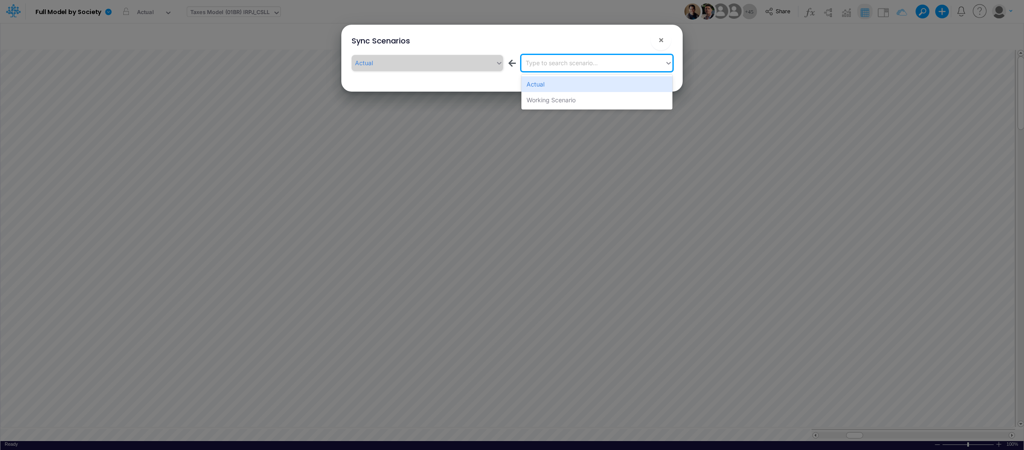
click at [576, 67] on div "Type to search scenario..." at bounding box center [562, 62] width 72 height 9
click at [560, 83] on div "Actual" at bounding box center [596, 84] width 151 height 16
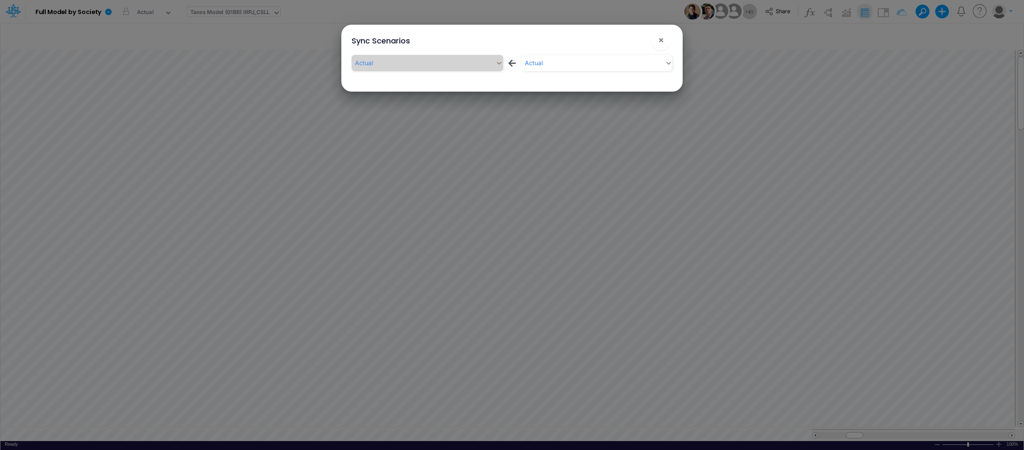
click at [630, 82] on div "Actual ← Actual" at bounding box center [512, 68] width 334 height 30
click at [433, 59] on div "Actual ← Actual" at bounding box center [511, 63] width 321 height 16
click at [552, 62] on div "Actual" at bounding box center [593, 63] width 144 height 14
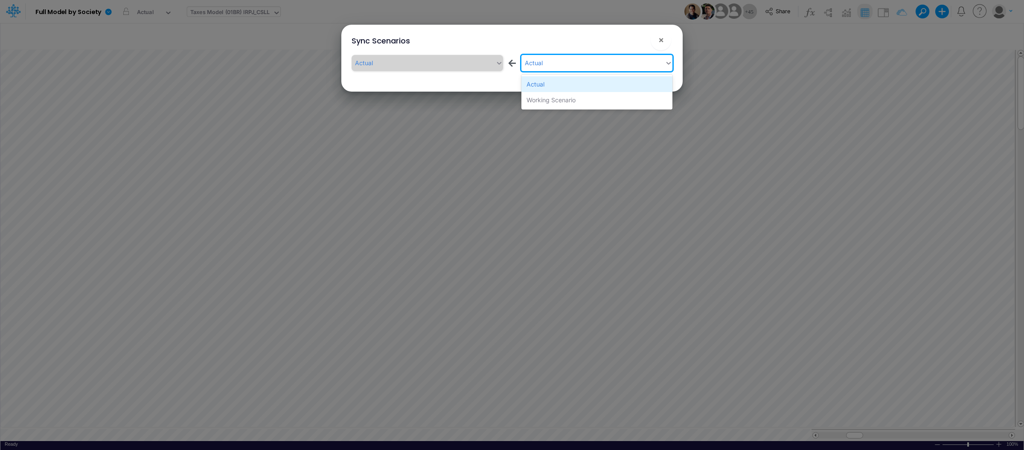
click at [550, 85] on div "Actual" at bounding box center [596, 84] width 151 height 16
click at [598, 77] on div "Actual ← option Actual, selected. 0 results available. Select is focused ,type …" at bounding box center [512, 68] width 334 height 30
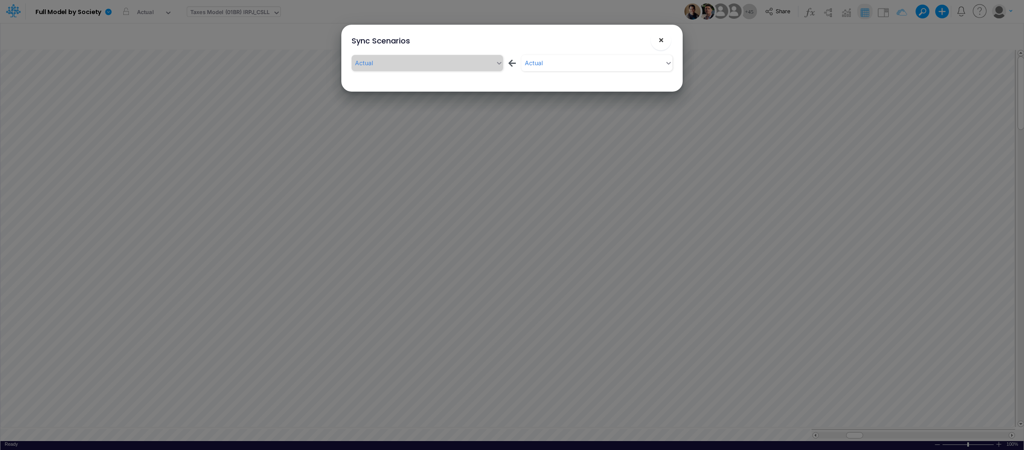
click at [658, 38] on span "×" at bounding box center [661, 40] width 6 height 10
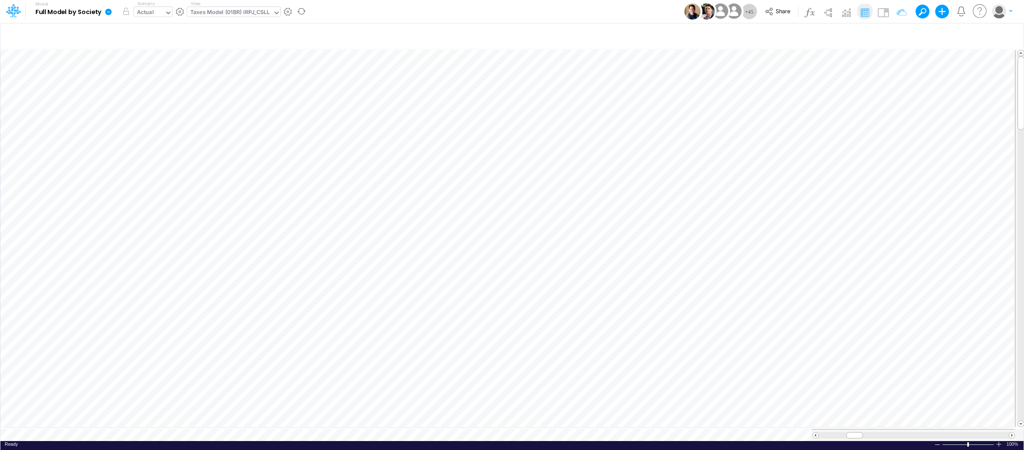
click at [160, 14] on div "Actual" at bounding box center [149, 13] width 31 height 13
click at [161, 14] on div "Actual" at bounding box center [149, 13] width 31 height 13
click at [70, 13] on b "Full Model by Society" at bounding box center [68, 13] width 66 height 8
click at [107, 11] on icon at bounding box center [108, 12] width 6 height 6
click at [155, 90] on button "View model info" at bounding box center [151, 88] width 91 height 13
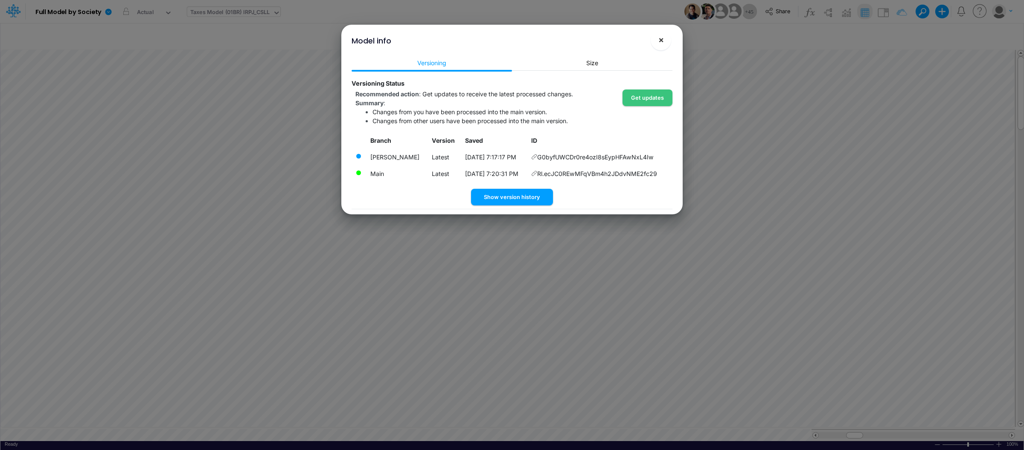
click at [658, 43] on span "×" at bounding box center [661, 40] width 6 height 10
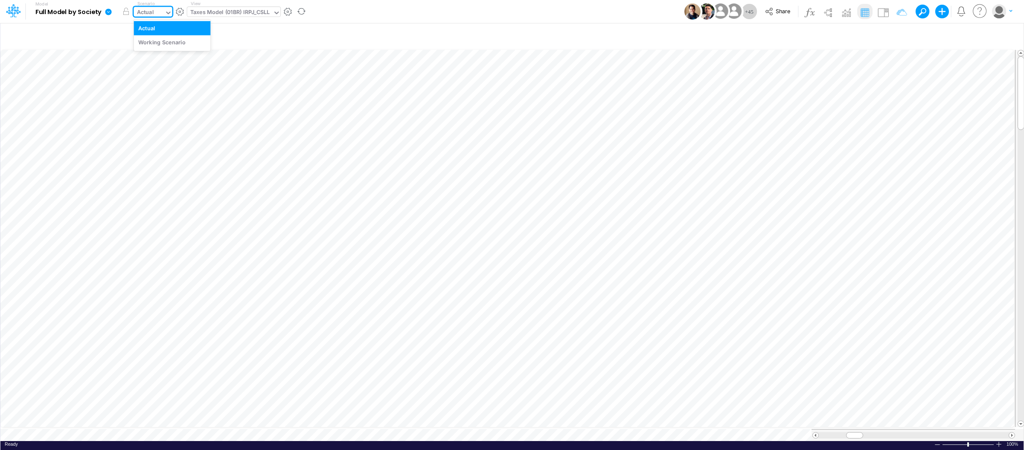
click at [152, 13] on div "Actual" at bounding box center [145, 13] width 17 height 10
click at [262, 34] on input "text" at bounding box center [423, 35] width 830 height 17
click at [131, 42] on input "text" at bounding box center [423, 35] width 830 height 17
click at [383, 12] on div "Model Full Model by Society Edit model settings Duplicate Import QuickBooks Qui…" at bounding box center [511, 11] width 921 height 23
click at [173, 15] on div "Scenario Actual" at bounding box center [154, 11] width 41 height 22
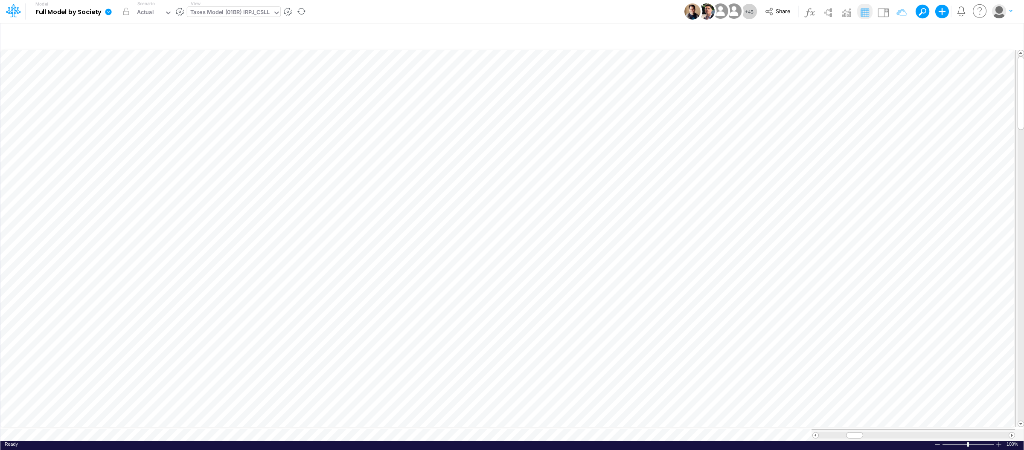
click at [102, 15] on link at bounding box center [110, 11] width 17 height 22
click at [146, 86] on button "View model info" at bounding box center [151, 88] width 91 height 13
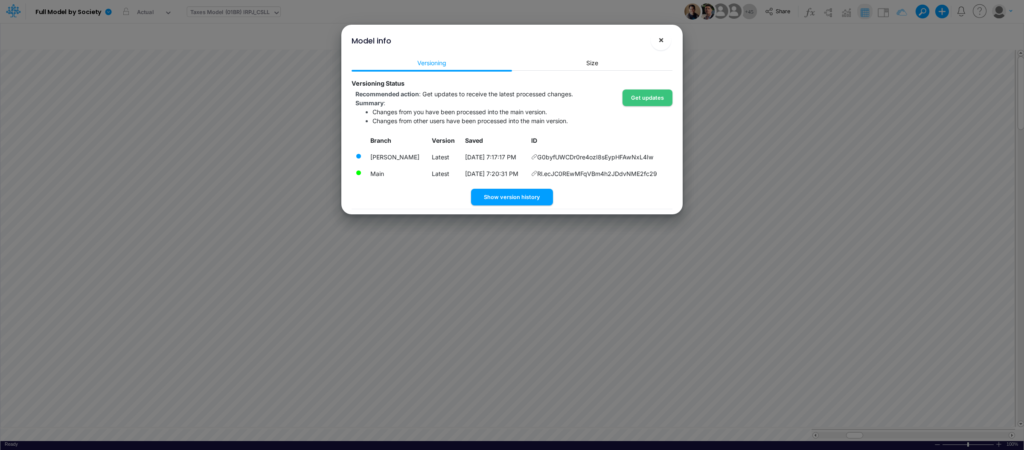
click at [659, 42] on span "×" at bounding box center [661, 40] width 6 height 10
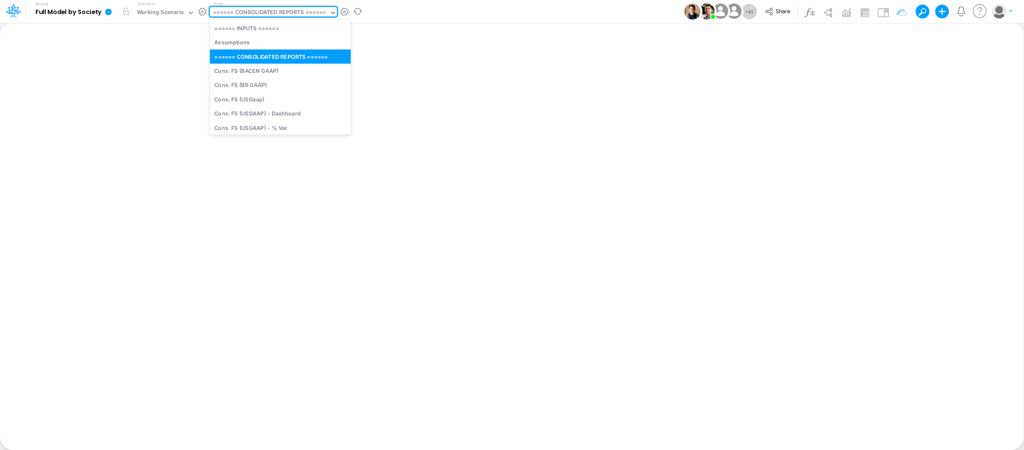
click at [248, 12] on div "====== CONSOLIDATED REPORTS ======" at bounding box center [269, 13] width 113 height 10
type input "tax"
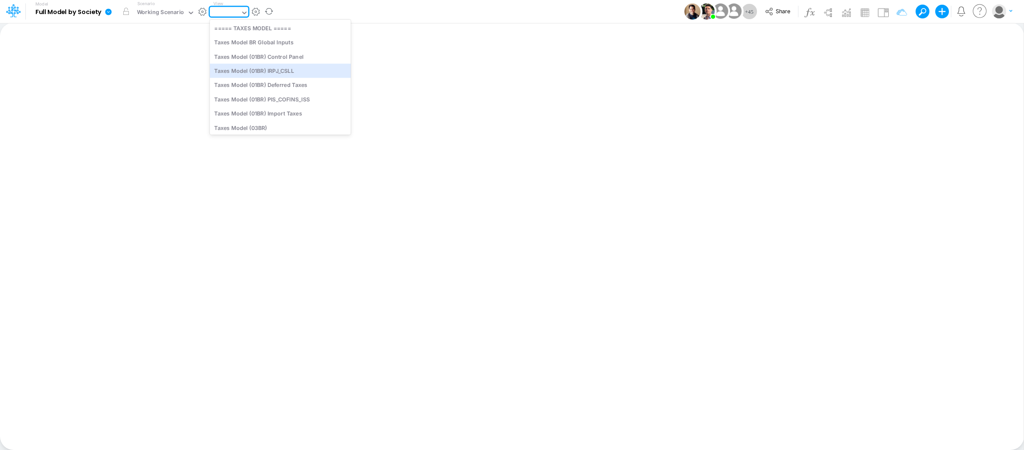
type input "\"
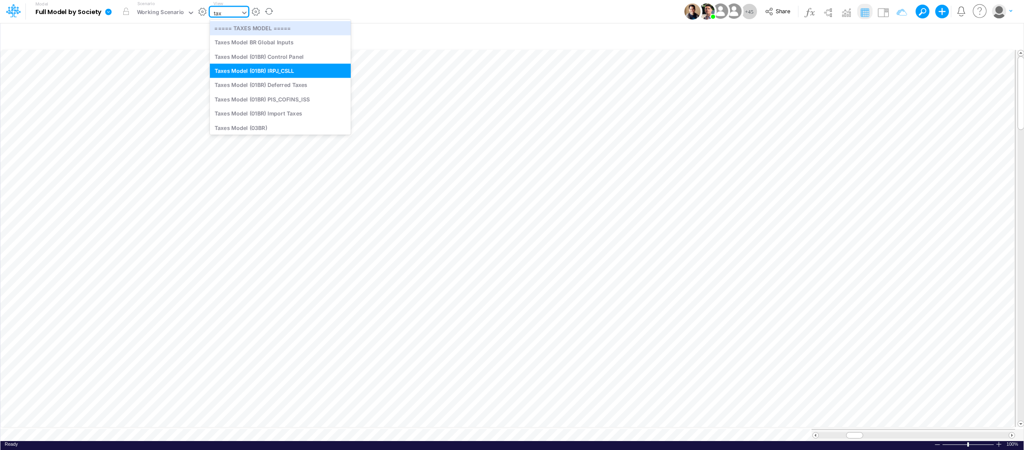
type input "tax"
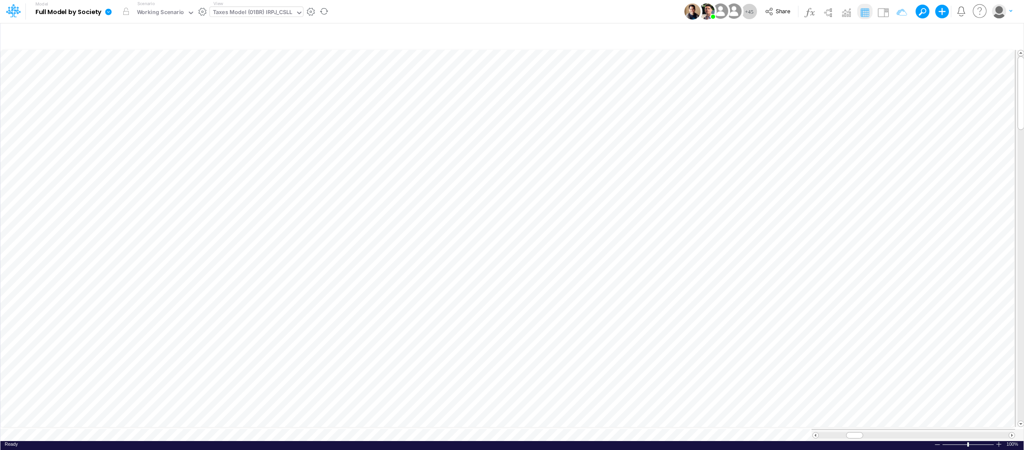
scroll to position [0, 0]
click at [324, 11] on button "button" at bounding box center [324, 11] width 18 height 22
click at [151, 9] on div "Working Scenario" at bounding box center [160, 13] width 47 height 10
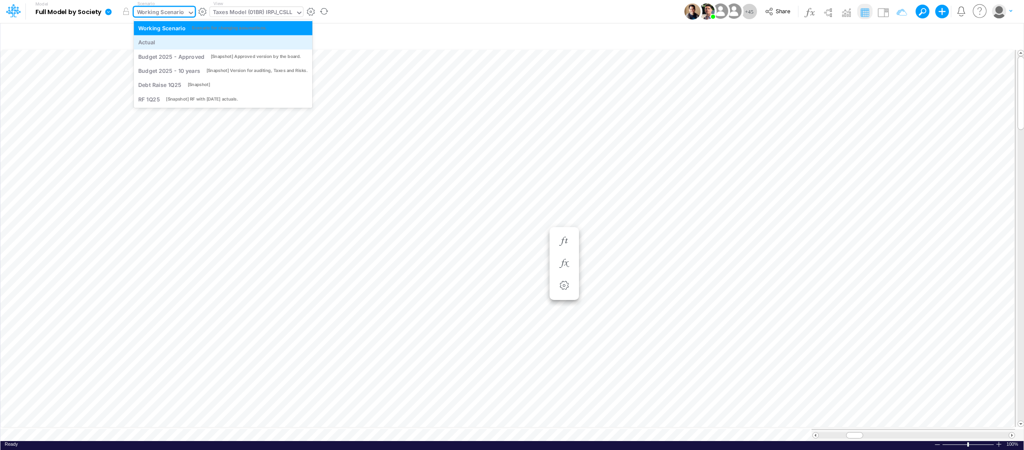
click at [155, 46] on div "Actual" at bounding box center [223, 42] width 179 height 14
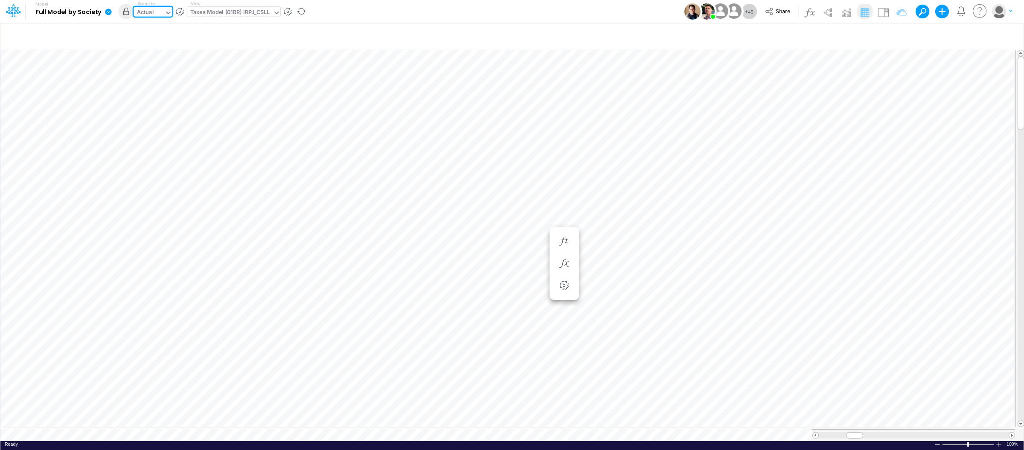
click at [162, 10] on div "Actual" at bounding box center [149, 13] width 31 height 13
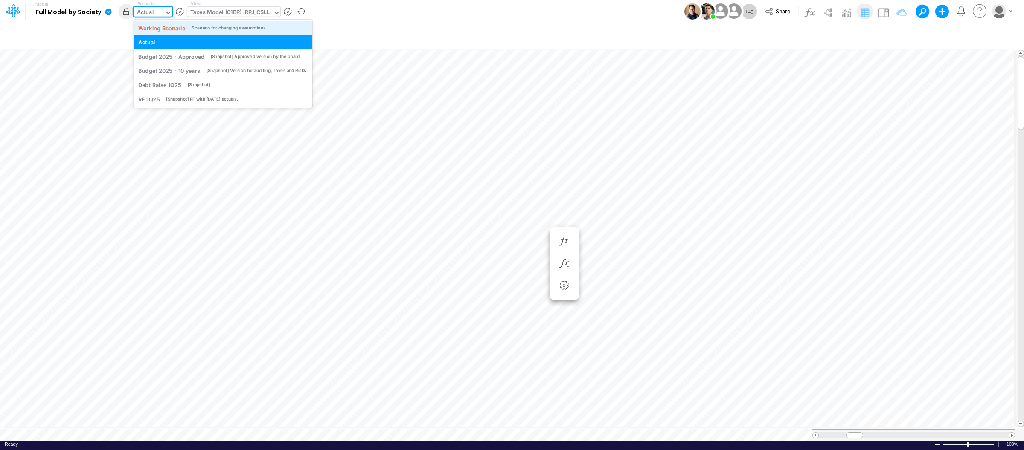
click at [180, 27] on div "Working Scenario" at bounding box center [161, 28] width 47 height 8
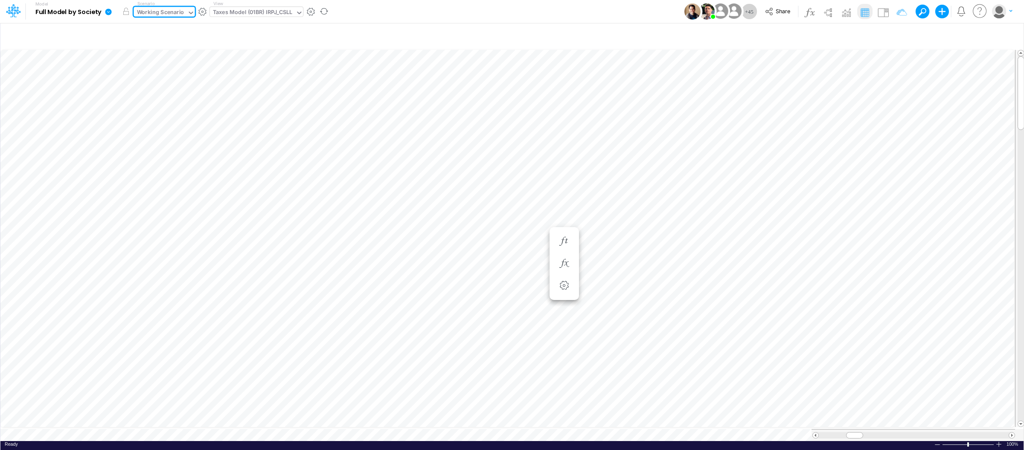
click at [107, 13] on icon at bounding box center [108, 12] width 6 height 6
click at [141, 98] on button "Sync Scenarios" at bounding box center [151, 101] width 91 height 13
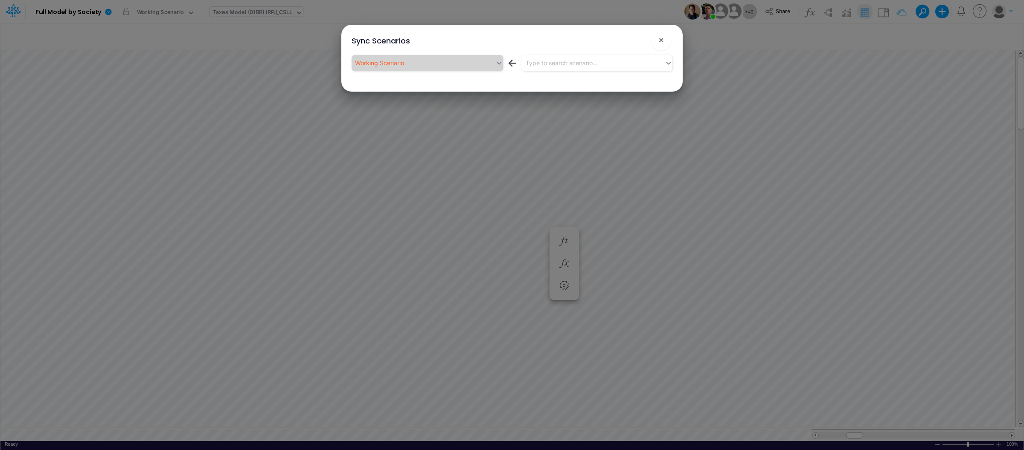
click at [428, 67] on div "Working Scenario ← Type to search scenario..." at bounding box center [511, 63] width 321 height 16
click at [537, 71] on div "Working Scenario ← Type to search scenario..." at bounding box center [511, 65] width 321 height 20
click at [540, 67] on div "Type to search scenario..." at bounding box center [562, 62] width 72 height 9
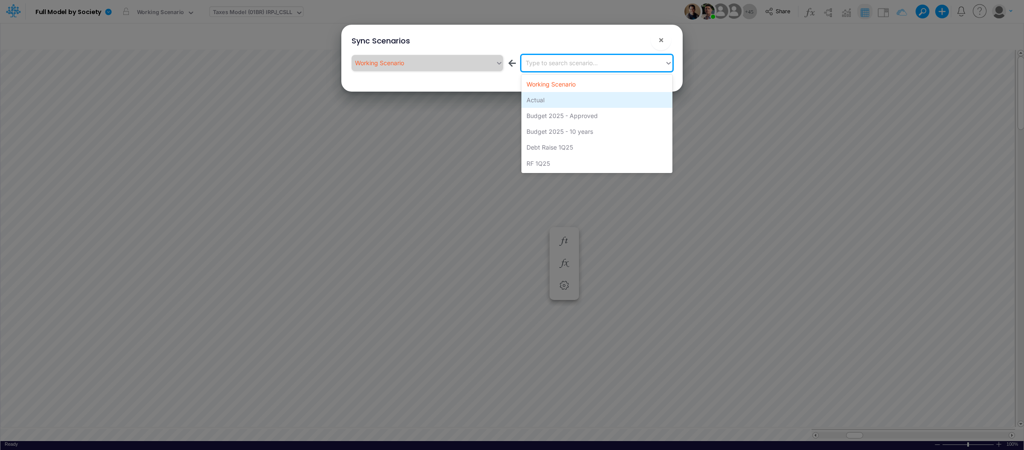
click at [537, 98] on div "Actual" at bounding box center [596, 100] width 151 height 16
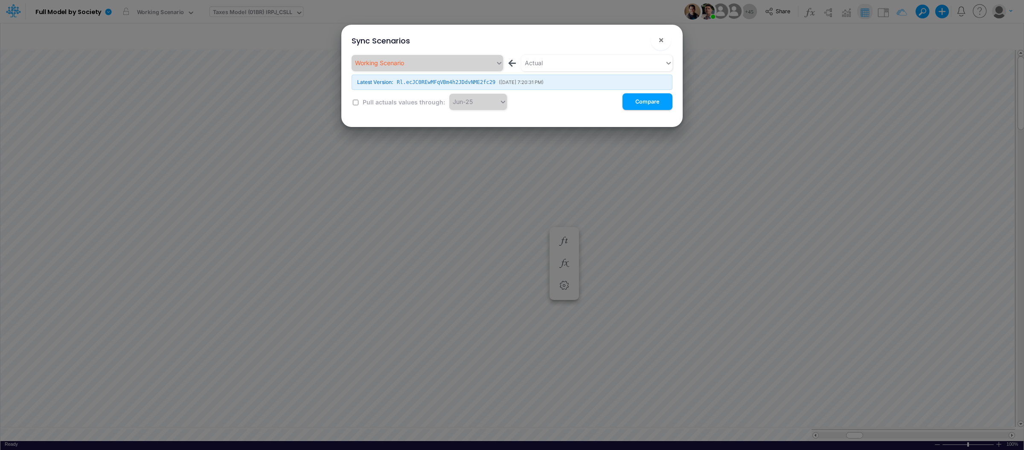
click at [354, 102] on input "checkbox" at bounding box center [356, 103] width 6 height 6
checkbox input "true"
click at [659, 104] on button "Compare" at bounding box center [647, 101] width 50 height 17
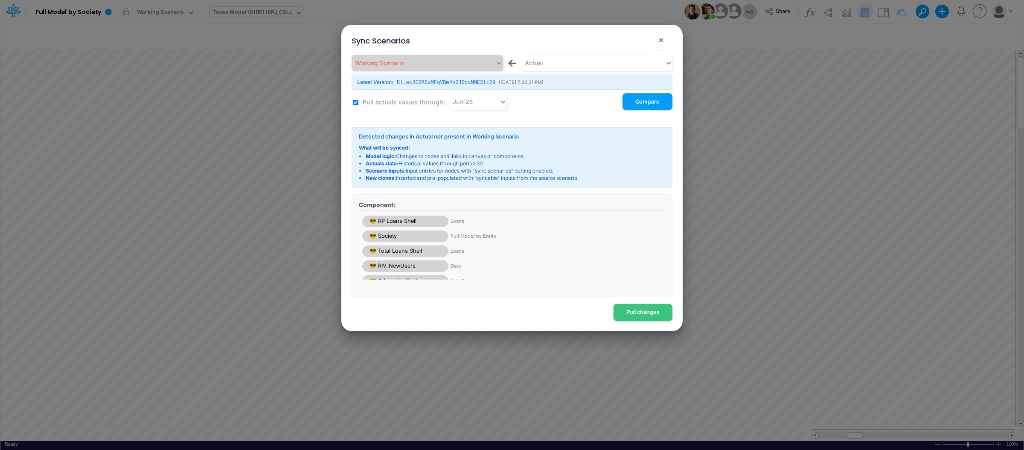
click at [412, 239] on div "😎 Society Full Model by Entity" at bounding box center [442, 237] width 160 height 12
click at [488, 64] on div "Working Scenario ← Actual" at bounding box center [511, 63] width 321 height 16
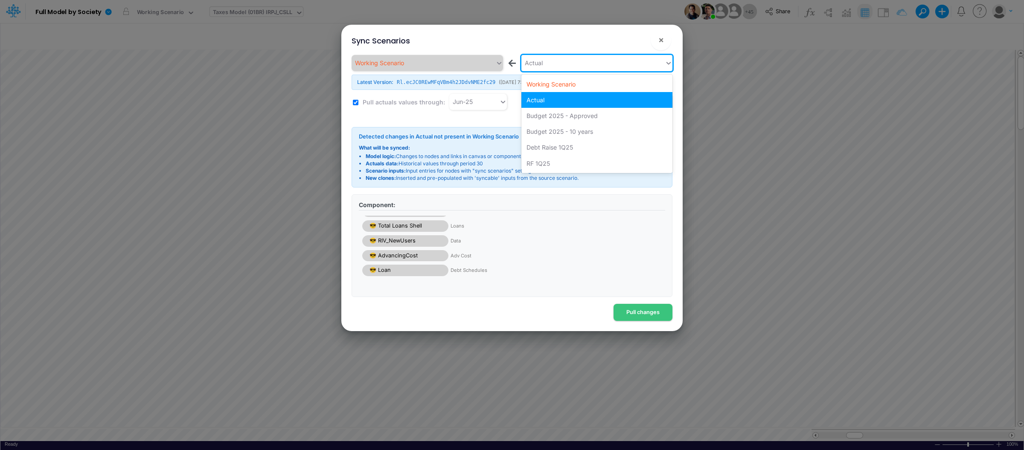
click at [555, 64] on div "Actual" at bounding box center [593, 63] width 144 height 14
click at [570, 41] on div "Sync Scenarios ×" at bounding box center [512, 39] width 334 height 29
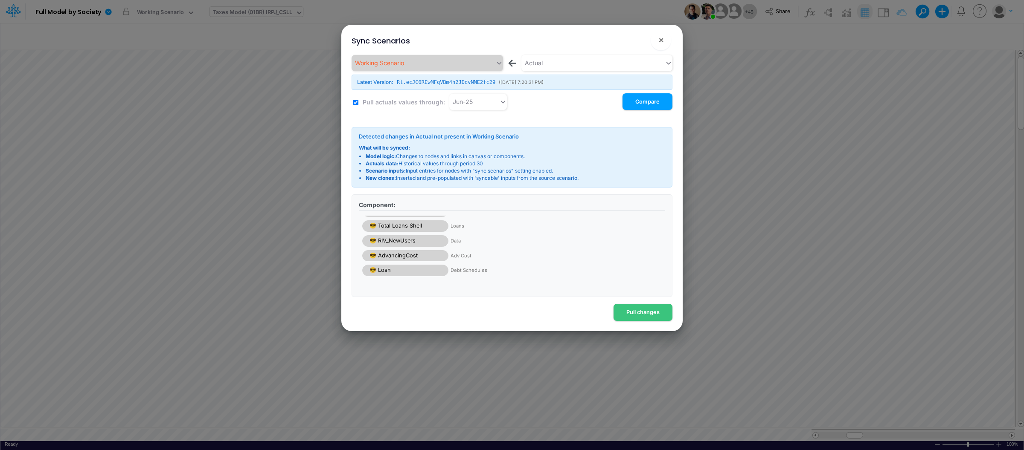
click at [390, 269] on div "😎 Loan Debt Schedules" at bounding box center [442, 271] width 160 height 12
click at [390, 260] on div "😎 AdvancingCost Adv Cost" at bounding box center [442, 256] width 160 height 12
click at [656, 41] on button "×" at bounding box center [660, 40] width 20 height 20
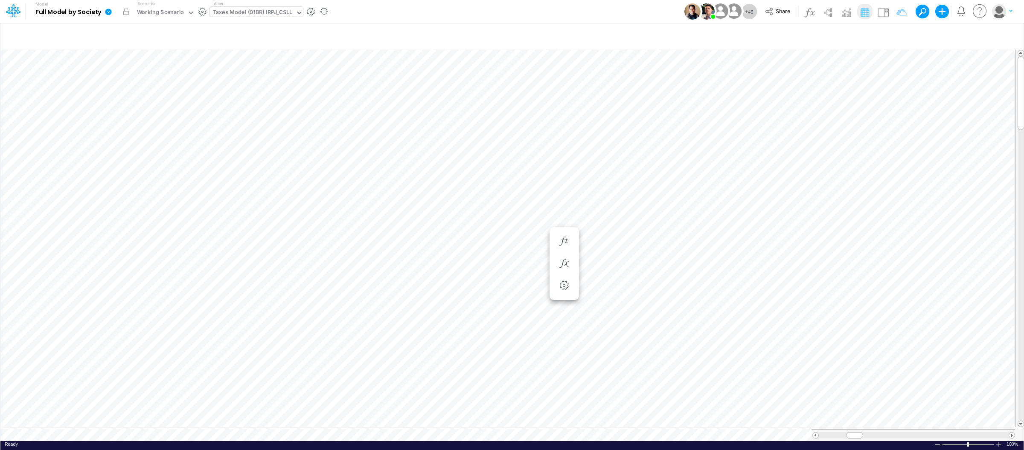
click at [106, 13] on icon at bounding box center [108, 12] width 6 height 6
click at [159, 104] on button "Sync Scenarios" at bounding box center [151, 101] width 91 height 13
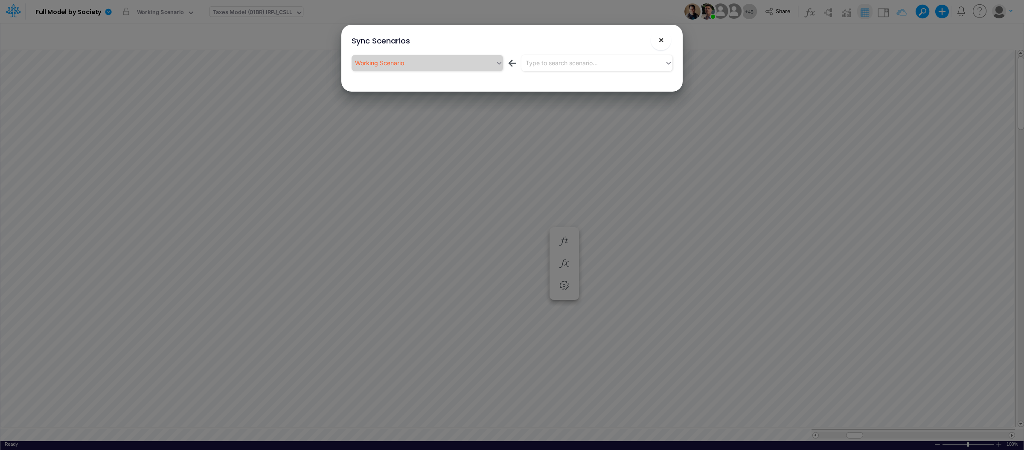
click at [655, 40] on button "×" at bounding box center [660, 40] width 20 height 20
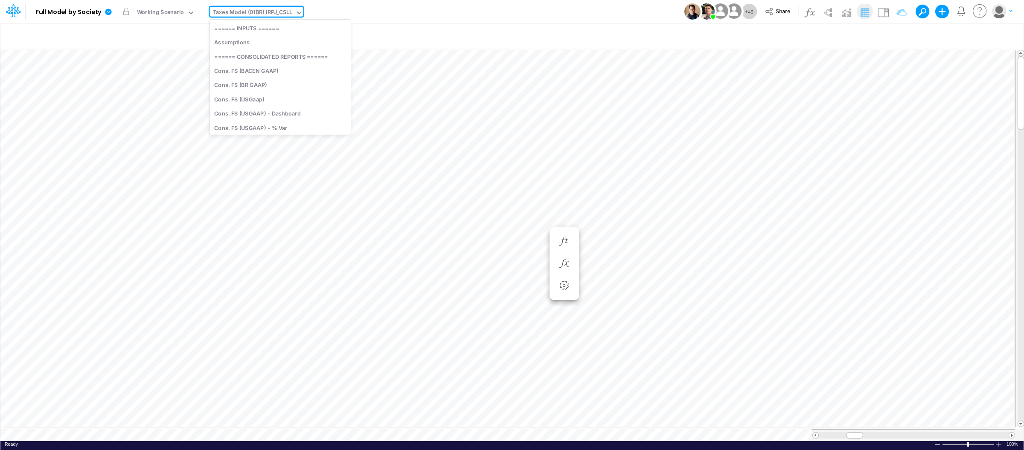
click at [256, 9] on div "Taxes Model (01BR) IRPJ_CSLL" at bounding box center [252, 13] width 79 height 10
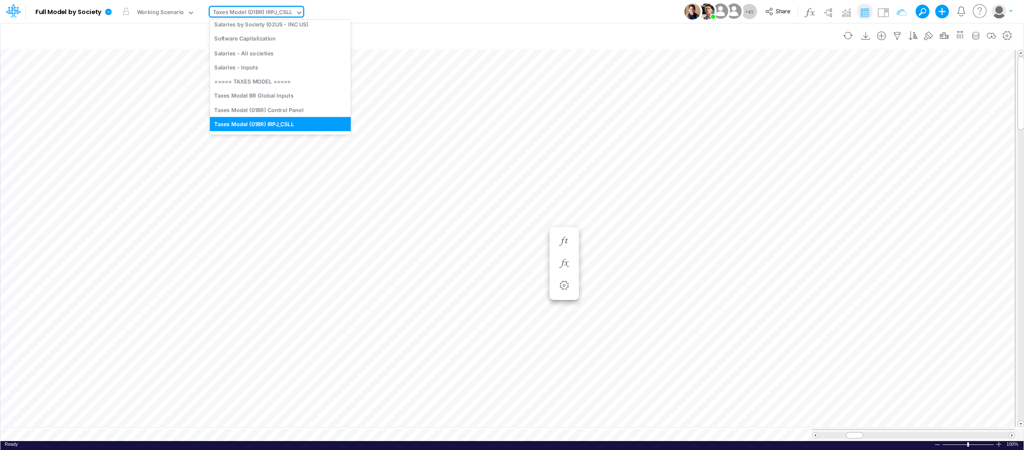
click at [398, 24] on div "Insert new Conditional formatting" at bounding box center [511, 36] width 1023 height 24
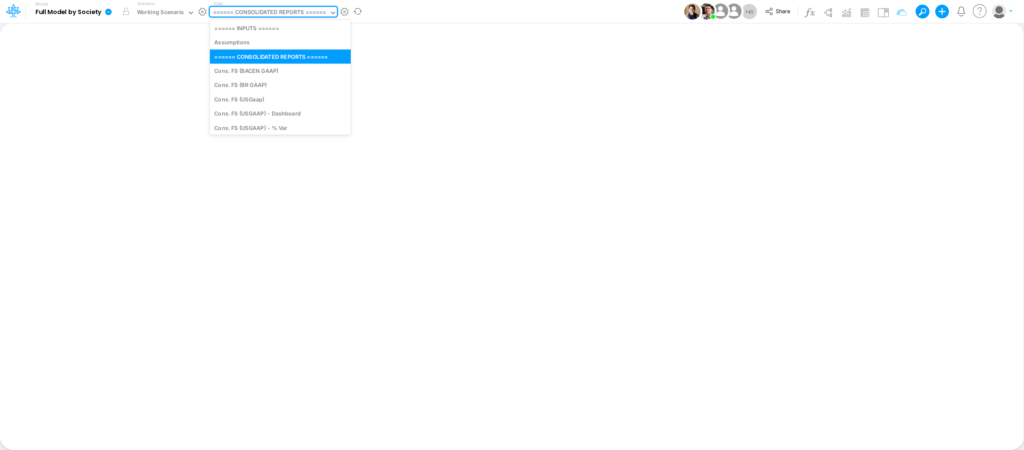
click at [272, 11] on div "====== CONSOLIDATED REPORTS ======" at bounding box center [269, 13] width 113 height 10
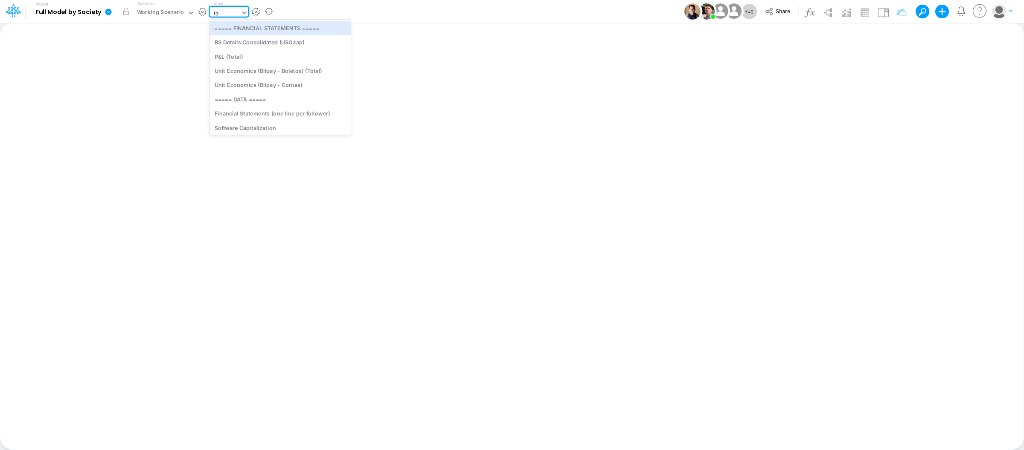
type input "tax"
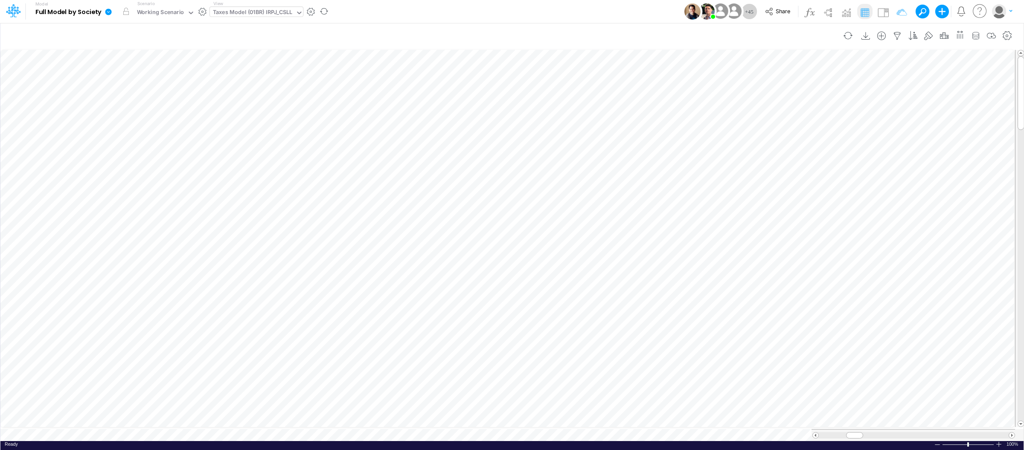
scroll to position [0, 0]
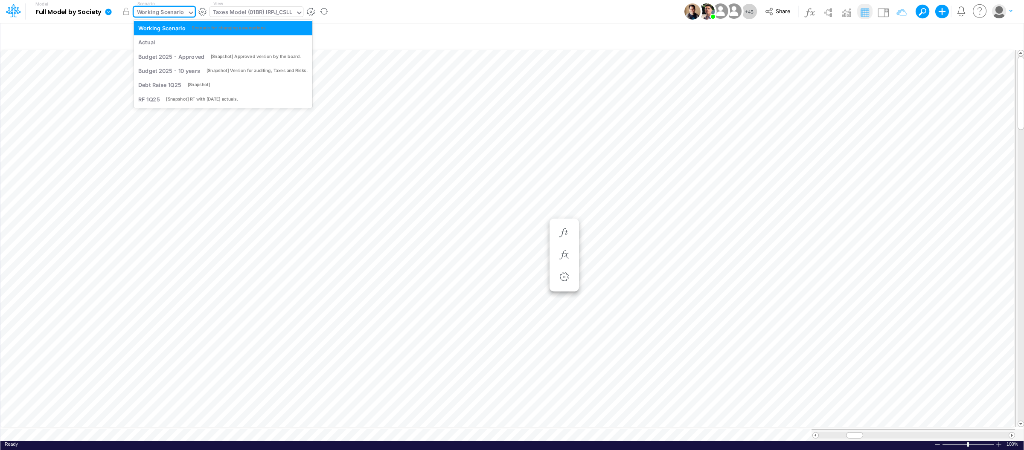
click at [189, 13] on icon at bounding box center [191, 13] width 4 height 3
click at [372, 12] on div "Model Full Model by Society Edit model settings Duplicate Import QuickBooks Qui…" at bounding box center [511, 11] width 921 height 23
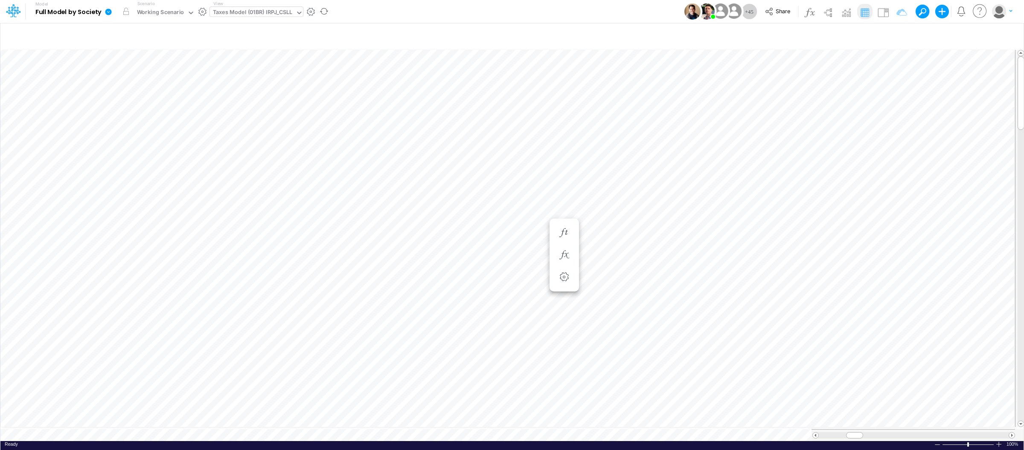
click at [107, 8] on icon at bounding box center [109, 12] width 8 height 8
click at [389, 14] on div "Model Full Model by Society Edit model settings Duplicate Import QuickBooks Qui…" at bounding box center [511, 11] width 921 height 23
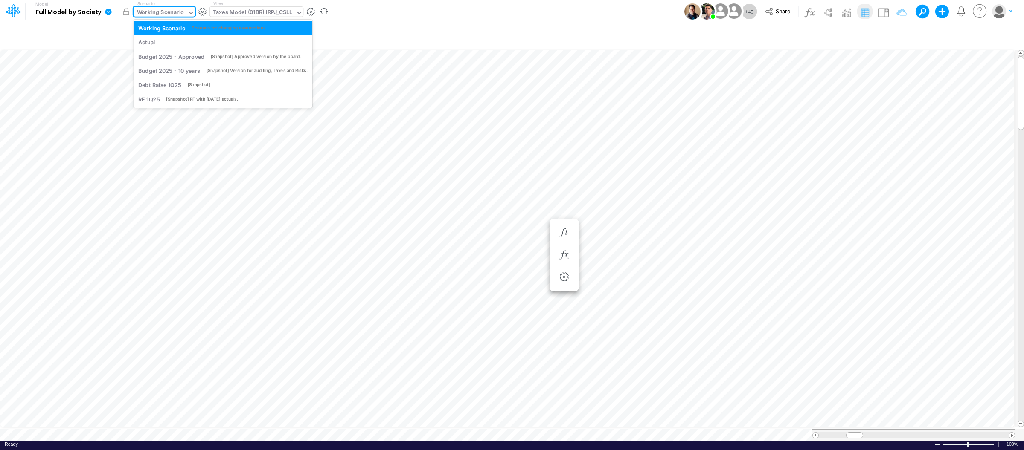
click at [166, 14] on div "Working Scenario" at bounding box center [160, 13] width 47 height 10
click at [523, 2] on div "Model Full Model by Society Edit model settings Duplicate Import QuickBooks Qui…" at bounding box center [511, 11] width 921 height 23
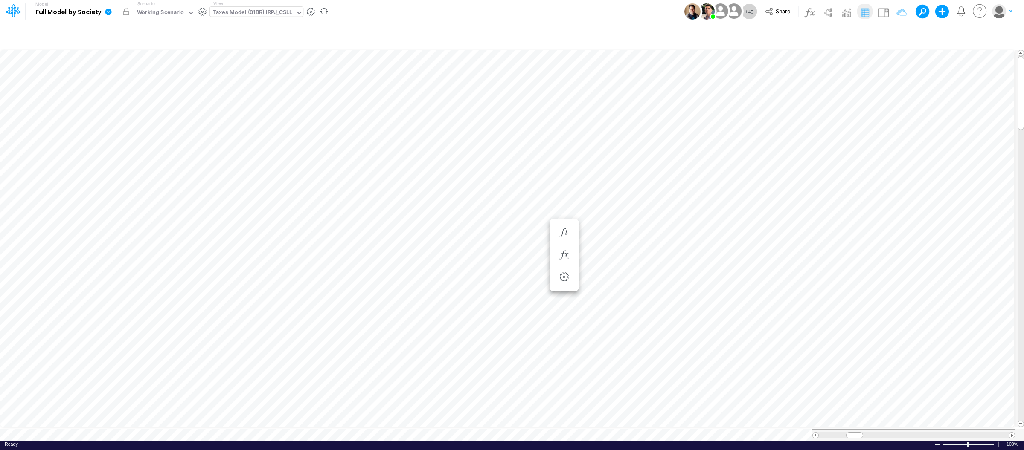
click at [106, 9] on icon at bounding box center [109, 12] width 8 height 8
click at [141, 92] on button "View model info" at bounding box center [151, 88] width 91 height 13
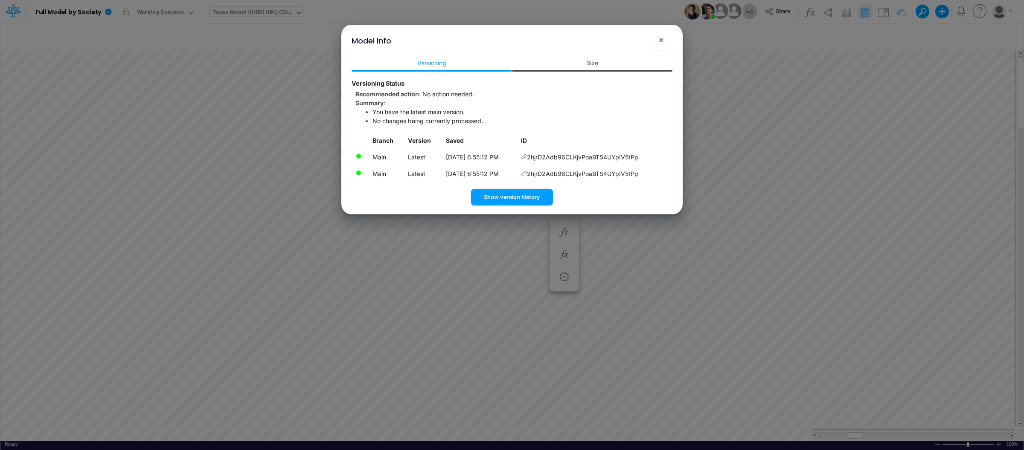
click at [577, 67] on link "Size" at bounding box center [592, 63] width 160 height 16
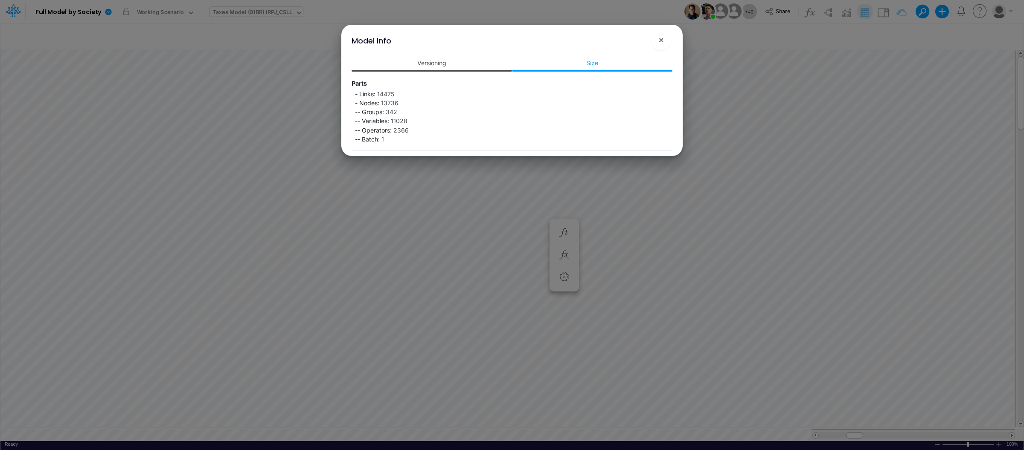
click at [456, 62] on link "Versioning" at bounding box center [431, 63] width 160 height 16
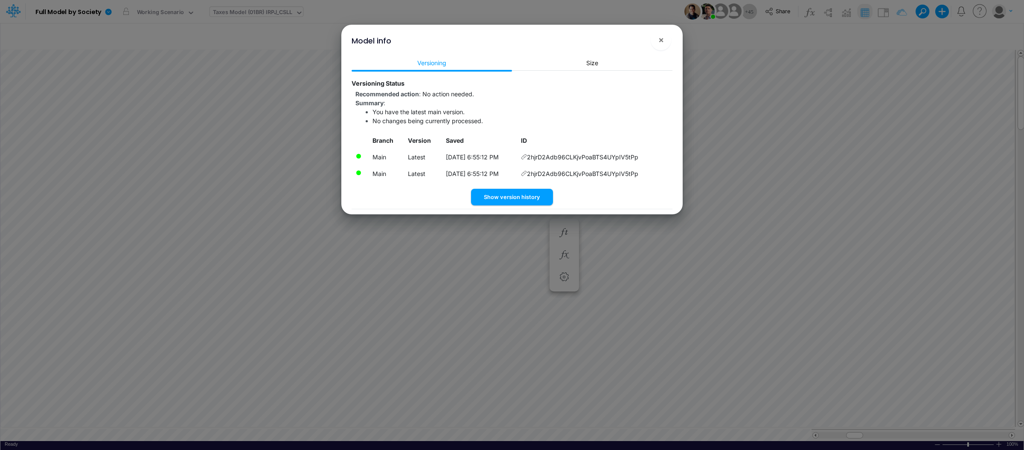
click at [600, 53] on div "Versioning Size Versioning Status Recommended action : No action needed. Summar…" at bounding box center [512, 133] width 334 height 161
click at [600, 57] on link "Size" at bounding box center [592, 63] width 160 height 16
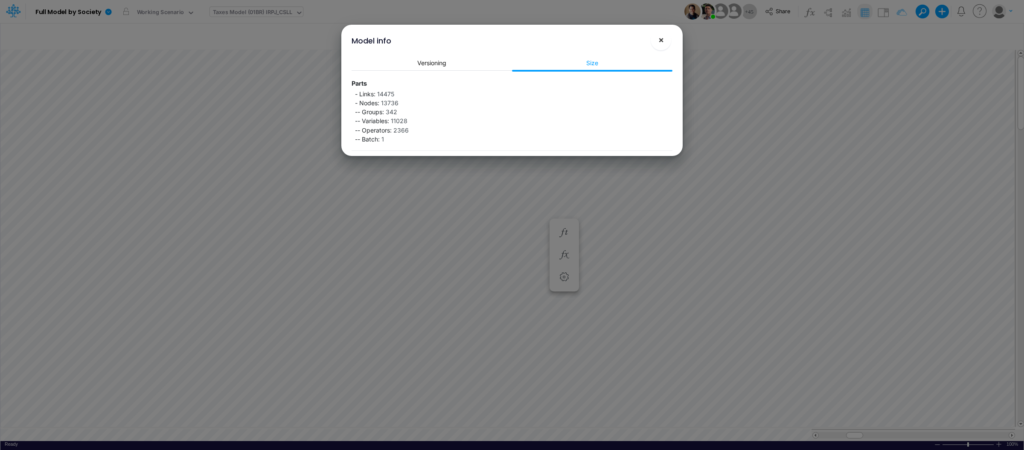
click at [663, 43] on button "×" at bounding box center [660, 40] width 20 height 20
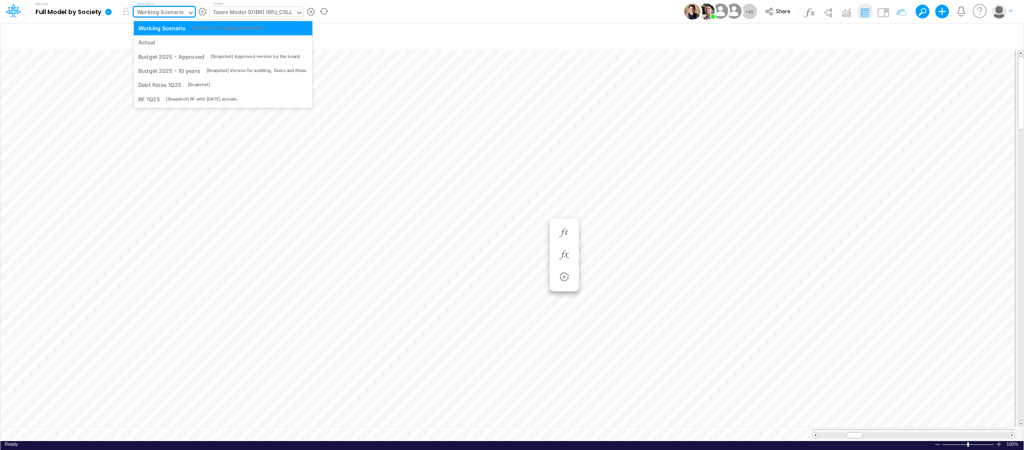
click at [142, 12] on div "Working Scenario" at bounding box center [160, 13] width 47 height 10
click at [146, 43] on div "Actual" at bounding box center [146, 42] width 17 height 8
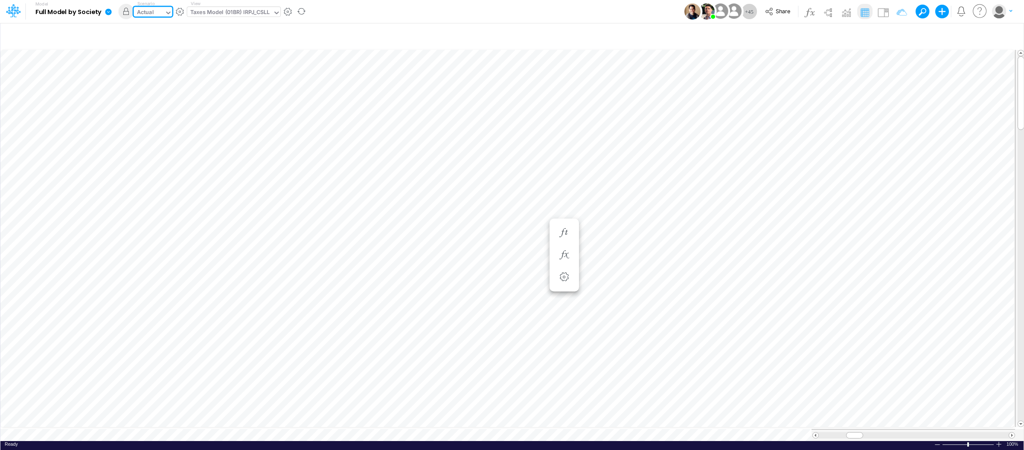
click at [111, 12] on icon at bounding box center [108, 12] width 6 height 6
click at [157, 89] on button "View model info" at bounding box center [151, 88] width 91 height 13
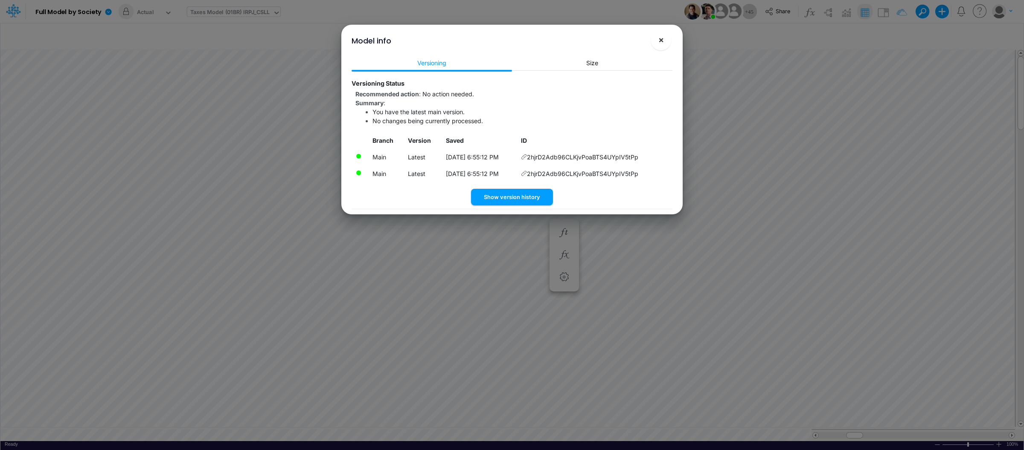
click at [656, 38] on button "×" at bounding box center [660, 40] width 20 height 20
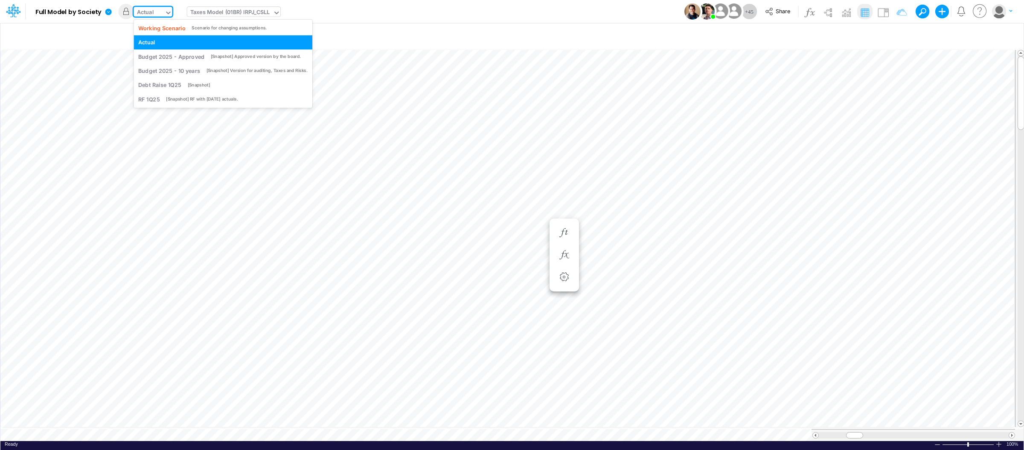
click at [167, 10] on icon at bounding box center [169, 13] width 8 height 8
click at [177, 30] on div "Working Scenario" at bounding box center [161, 28] width 47 height 8
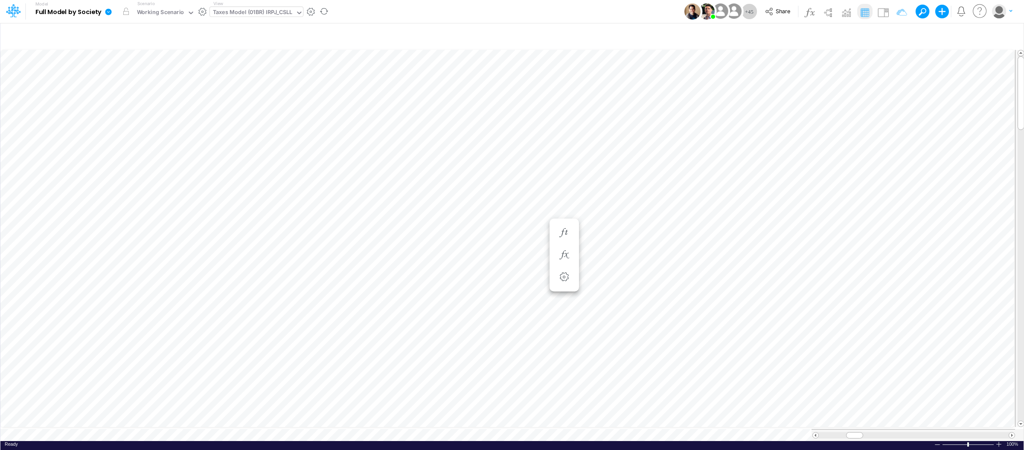
click at [97, 12] on b "Full Model by Society" at bounding box center [68, 13] width 66 height 8
click at [106, 12] on icon at bounding box center [108, 12] width 6 height 6
click at [156, 101] on button "Sync Scenarios" at bounding box center [151, 101] width 91 height 13
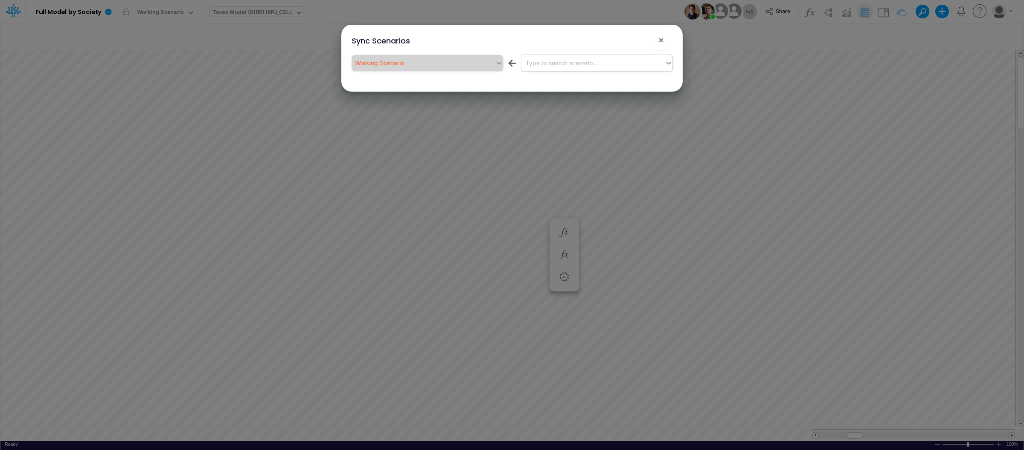
click at [554, 61] on div "Type to search scenario..." at bounding box center [562, 62] width 72 height 9
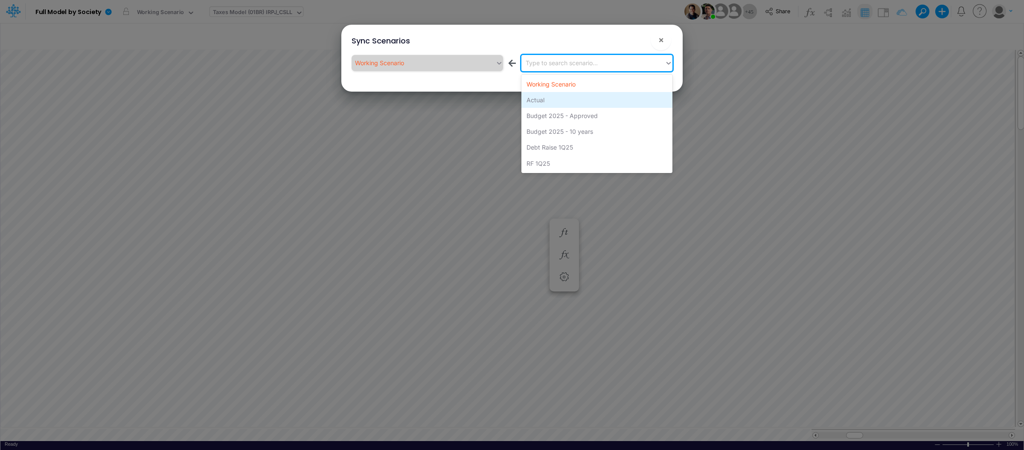
click at [540, 101] on div "Actual" at bounding box center [596, 100] width 151 height 16
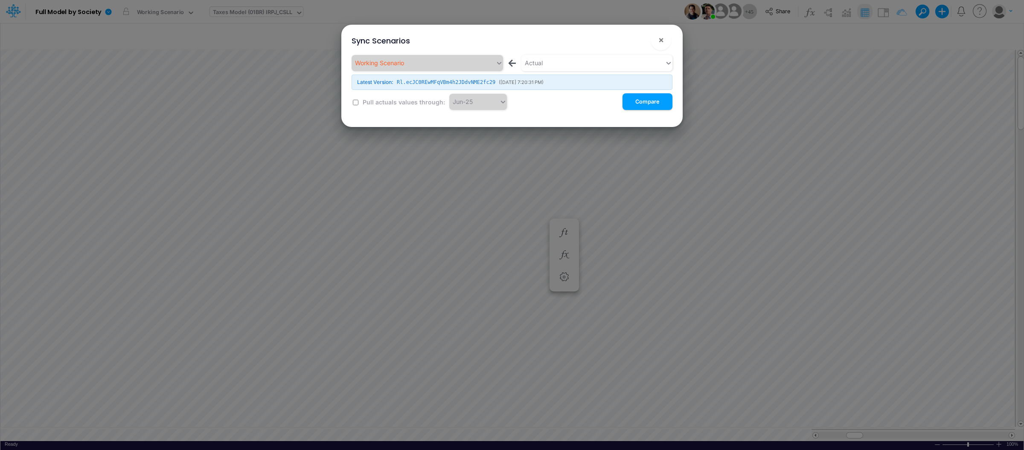
click at [467, 107] on div "Jun-25" at bounding box center [478, 102] width 58 height 16
click at [495, 105] on div "Jun-25" at bounding box center [478, 102] width 58 height 16
click at [354, 103] on input "checkbox" at bounding box center [356, 103] width 6 height 6
click at [473, 101] on div "Jun-25" at bounding box center [474, 102] width 50 height 14
click at [520, 106] on div "Pull actuals values through: Jun-25 Compare" at bounding box center [516, 101] width 311 height 17
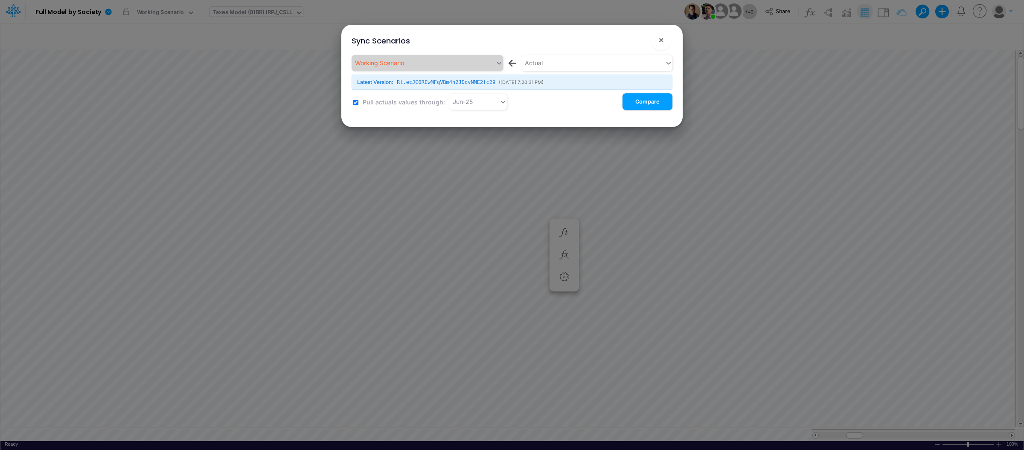
click at [353, 104] on input "checkbox" at bounding box center [356, 103] width 6 height 6
click at [354, 104] on input "checkbox" at bounding box center [356, 103] width 6 height 6
click at [487, 104] on div "Jun-25" at bounding box center [474, 102] width 50 height 14
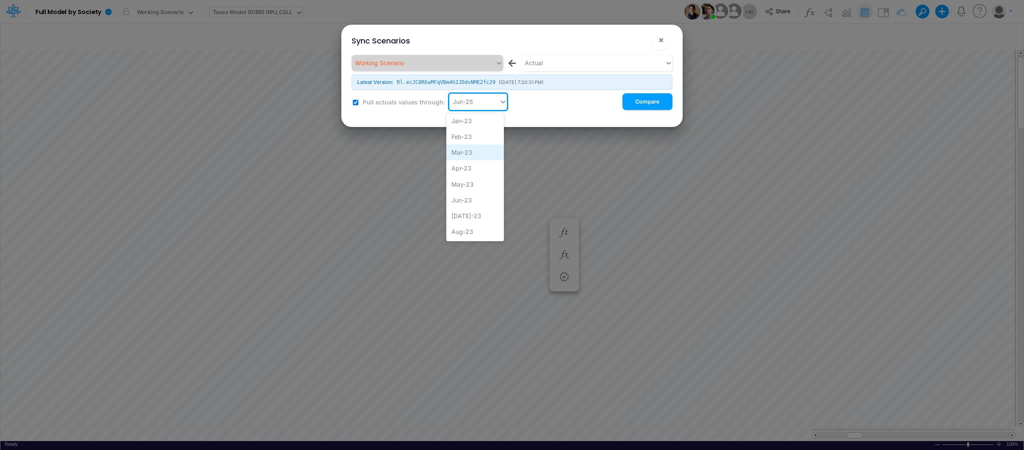
scroll to position [17, 0]
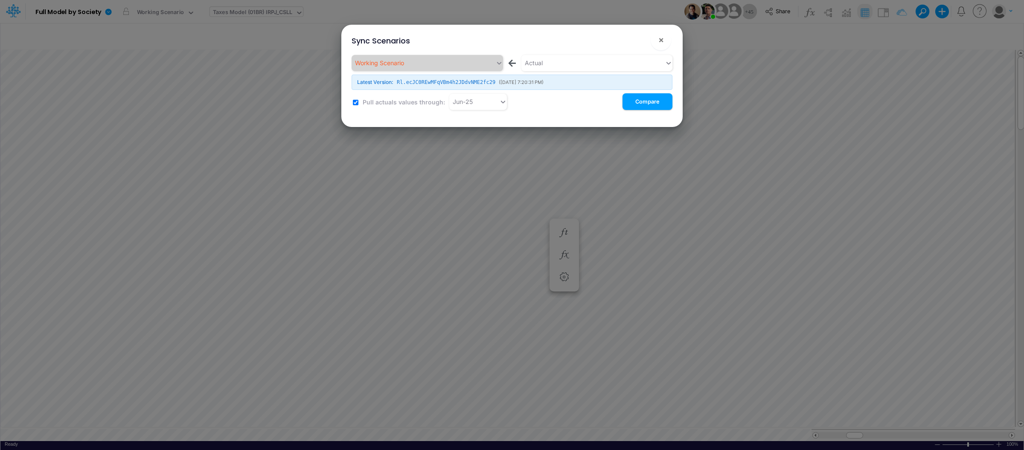
click at [569, 118] on div "Working Scenario ← Actual Latest Version: Rl.ecJC0REwMFqVBm4h2JDdvNME2fc29 ( [D…" at bounding box center [512, 85] width 334 height 65
click at [479, 106] on div "Jun-25" at bounding box center [474, 102] width 50 height 14
click at [354, 102] on input "checkbox" at bounding box center [356, 103] width 6 height 6
checkbox input "false"
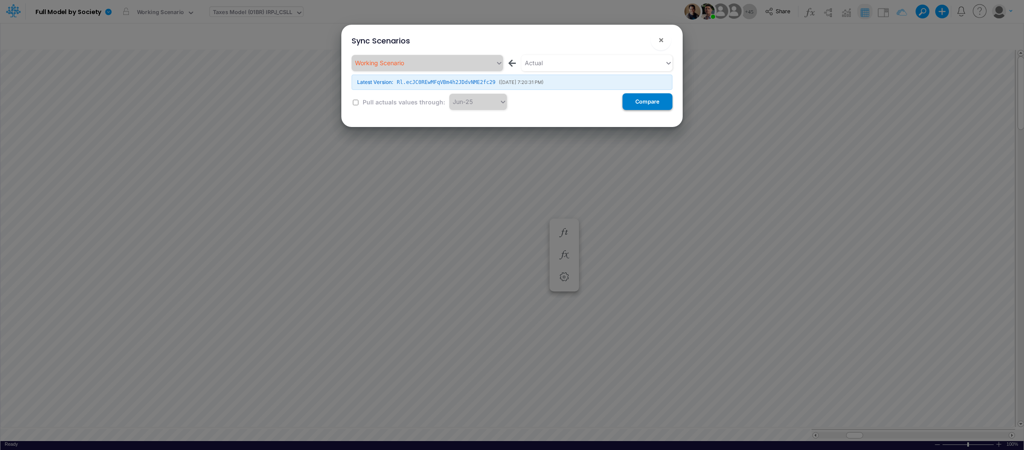
click at [654, 102] on button "Compare" at bounding box center [647, 101] width 50 height 17
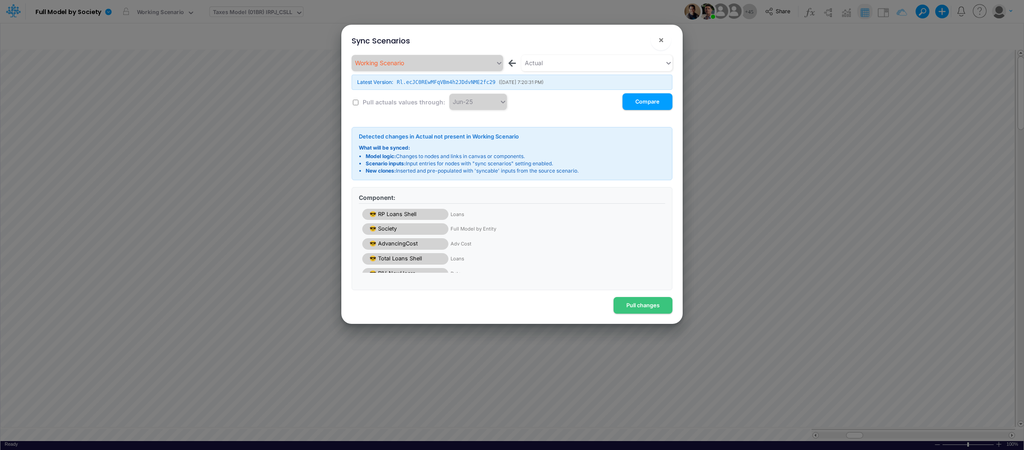
scroll to position [26, 0]
click at [658, 37] on span "×" at bounding box center [661, 40] width 6 height 10
